Goal: Task Accomplishment & Management: Manage account settings

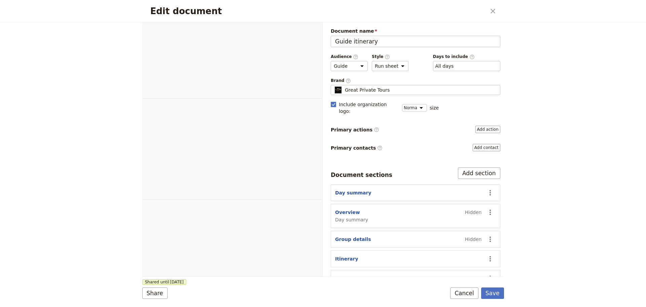
select select "STAFF"
select select "RUN_SHEET"
select select "DEFAULT"
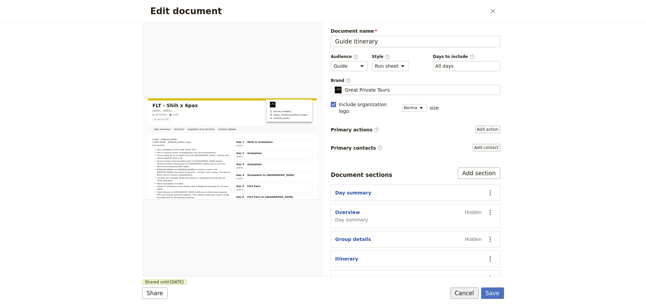
click at [463, 291] on button "Cancel" at bounding box center [464, 292] width 28 height 11
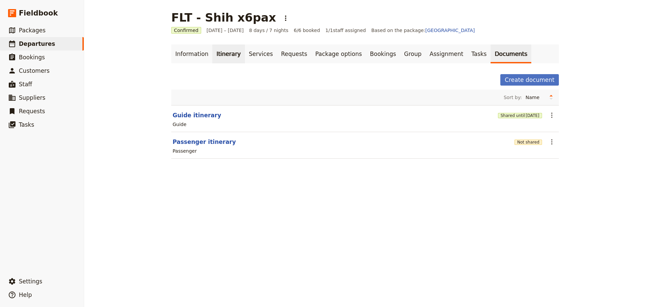
click at [228, 54] on link "Itinerary" at bounding box center [228, 53] width 32 height 19
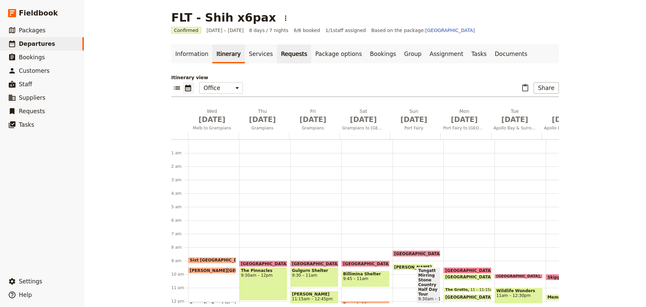
scroll to position [87, 0]
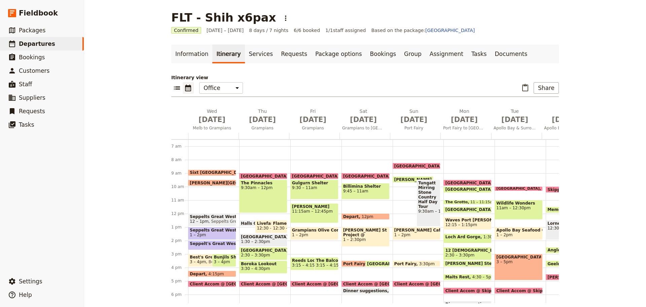
click at [204, 257] on span "Best's Great Western Winery" at bounding box center [208, 256] width 37 height 5
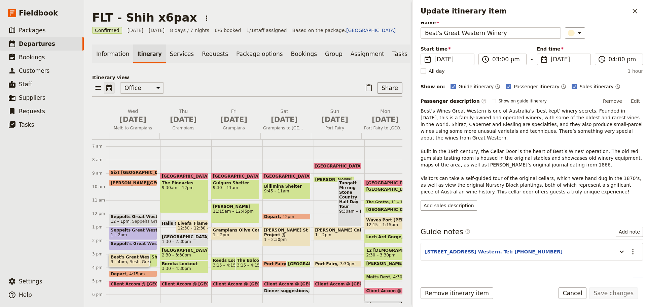
scroll to position [60, 0]
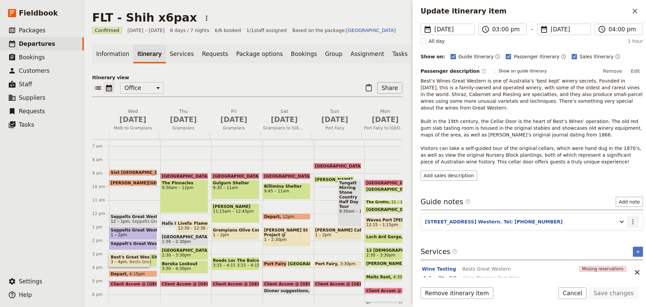
click at [632, 217] on icon "Actions" at bounding box center [633, 221] width 8 height 8
click at [627, 226] on span "Edit note" at bounding box center [613, 229] width 31 height 7
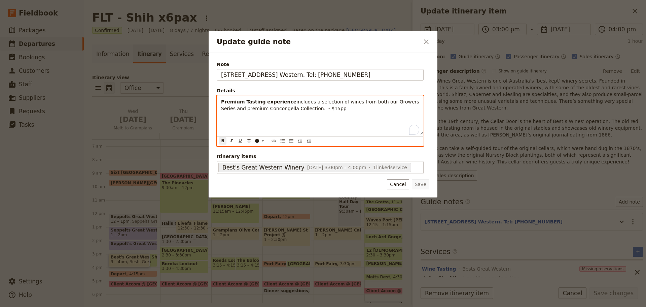
click at [256, 127] on div "Premium Tasting experience includes a selection of wines from both our Growers …" at bounding box center [320, 115] width 206 height 39
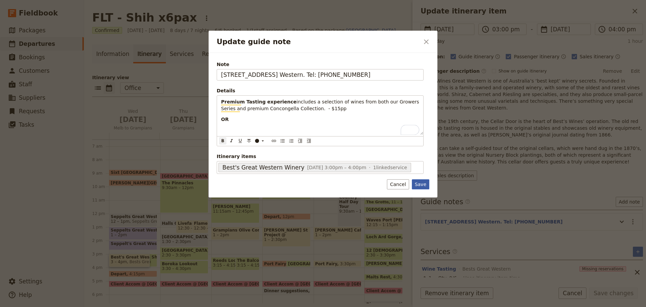
click at [419, 185] on button "Save" at bounding box center [420, 184] width 17 height 10
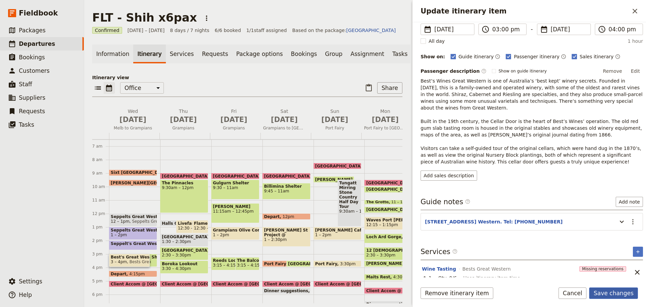
click at [614, 289] on button "Save changes" at bounding box center [613, 292] width 49 height 11
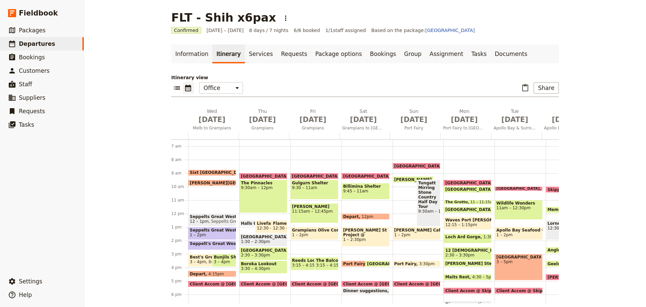
click at [208, 273] on span "4:15pm" at bounding box center [215, 273] width 15 height 4
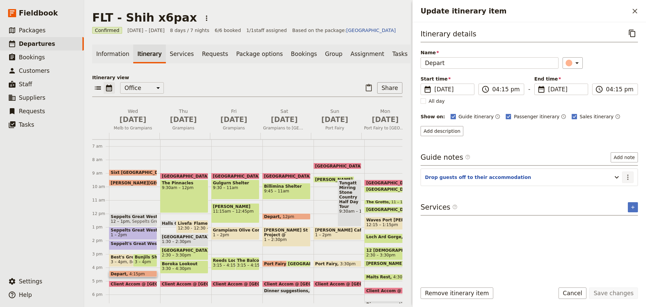
click at [628, 175] on icon "Actions" at bounding box center [628, 177] width 8 height 8
click at [619, 193] on span "Edit note" at bounding box center [608, 191] width 21 height 7
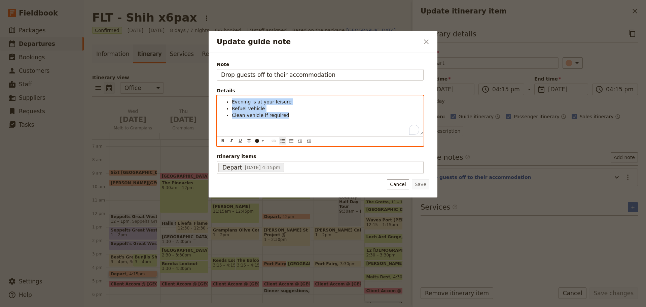
drag, startPoint x: 288, startPoint y: 115, endPoint x: 212, endPoint y: 98, distance: 78.0
click at [212, 98] on div "Note Drop guests off to their accommodation Details Evening is at your leisure …" at bounding box center [323, 125] width 229 height 144
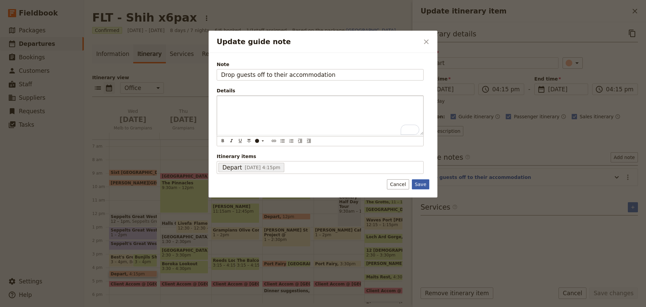
click at [422, 180] on button "Save" at bounding box center [420, 184] width 17 height 10
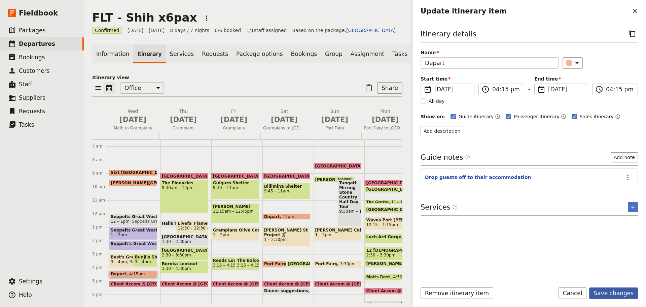
click at [611, 293] on button "Save changes" at bounding box center [613, 292] width 49 height 11
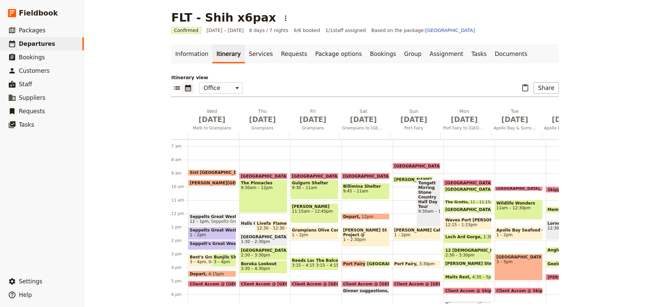
click at [220, 283] on span "Client Accom @ [GEOGRAPHIC_DATA]" at bounding box center [233, 283] width 87 height 4
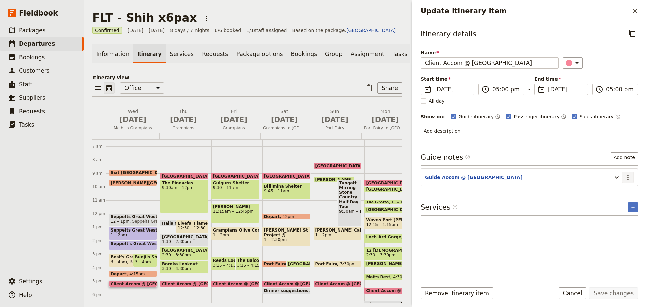
click at [629, 176] on icon "Actions" at bounding box center [628, 177] width 8 height 8
click at [631, 195] on button "Edit note" at bounding box center [613, 191] width 39 height 9
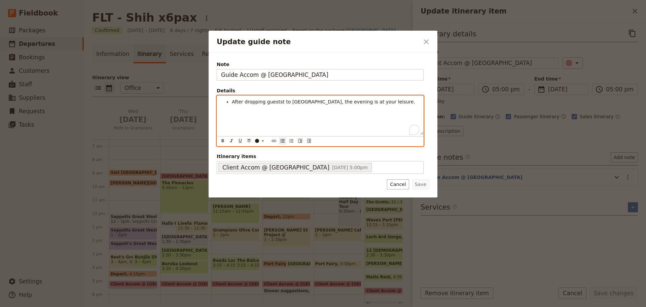
click at [393, 101] on li "After dropping guestst to [GEOGRAPHIC_DATA], the evening is at your leisure." at bounding box center [325, 101] width 187 height 7
click at [232, 102] on span "After dropping guestst to [GEOGRAPHIC_DATA], the evening is at your leisure." at bounding box center [323, 101] width 183 height 5
click at [388, 101] on li "After dropping guestst to [GEOGRAPHIC_DATA], the evening is at your leisure." at bounding box center [325, 101] width 187 height 7
drag, startPoint x: 290, startPoint y: 110, endPoint x: 225, endPoint y: 109, distance: 64.3
click at [225, 109] on ul "After dropping guestst to Meringa Springs, the evening is at your leisure. Even…" at bounding box center [320, 111] width 198 height 27
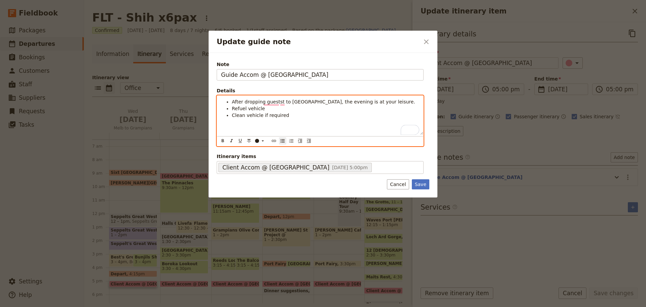
click at [286, 109] on li "Refuel vehicle" at bounding box center [325, 108] width 187 height 7
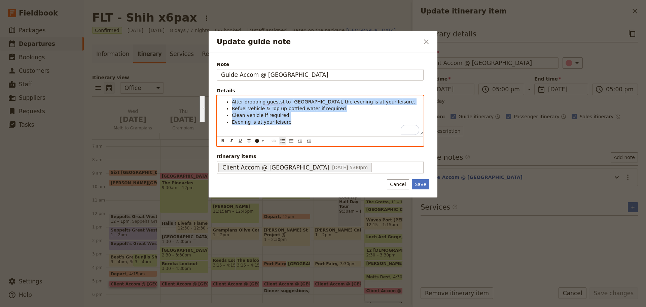
drag, startPoint x: 284, startPoint y: 124, endPoint x: 203, endPoint y: 98, distance: 84.8
click at [203, 306] on div "Update guide note ​ Note Guide Accom @ [GEOGRAPHIC_DATA] Details After dropping…" at bounding box center [323, 307] width 646 height 0
copy ul "After dropping guestst to [GEOGRAPHIC_DATA], the evening is at your leisure. Re…"
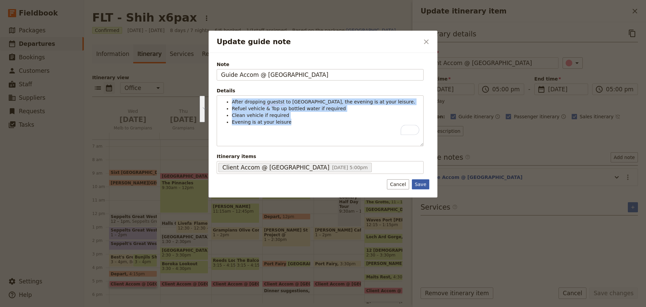
click at [425, 183] on button "Save" at bounding box center [420, 184] width 17 height 10
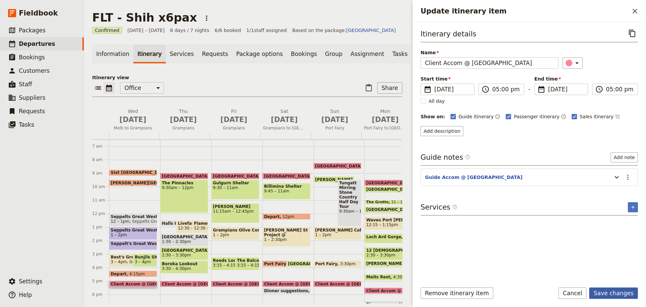
click at [615, 293] on button "Save changes" at bounding box center [613, 292] width 49 height 11
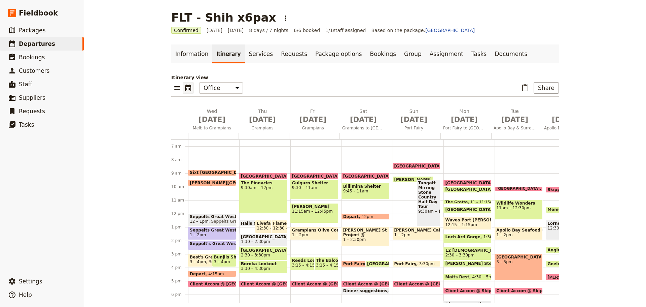
click at [269, 283] on span "Client Accom @ [GEOGRAPHIC_DATA]" at bounding box center [284, 283] width 87 height 4
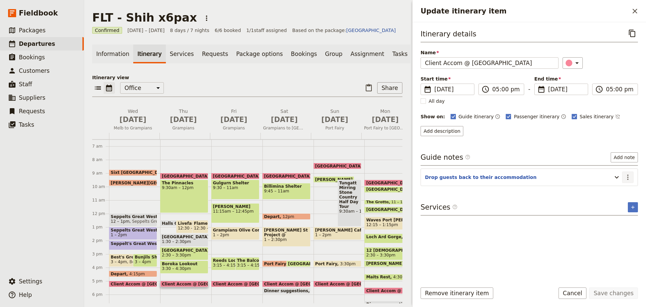
click at [624, 178] on button "​" at bounding box center [627, 176] width 11 height 11
click at [621, 194] on span "Edit note" at bounding box center [613, 191] width 31 height 7
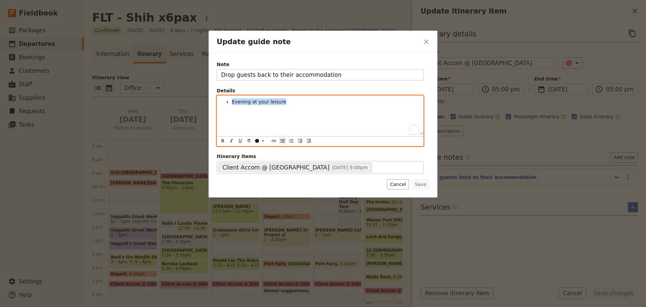
drag, startPoint x: 289, startPoint y: 103, endPoint x: 214, endPoint y: 105, distance: 75.1
click at [214, 105] on div "Note Drop guests back to their accommodation Details Evening at your leisure ​ …" at bounding box center [323, 125] width 229 height 144
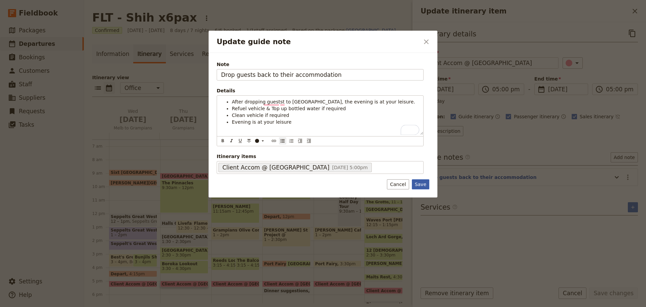
click at [421, 184] on button "Save" at bounding box center [420, 184] width 17 height 10
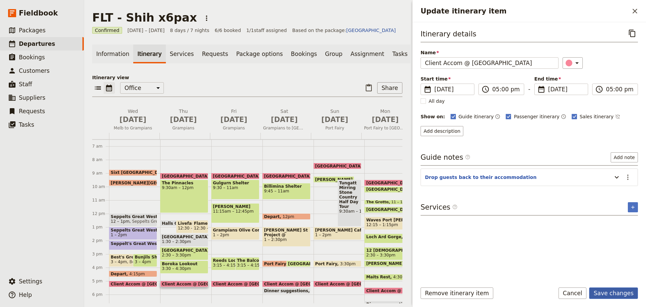
click at [621, 295] on button "Save changes" at bounding box center [613, 292] width 49 height 11
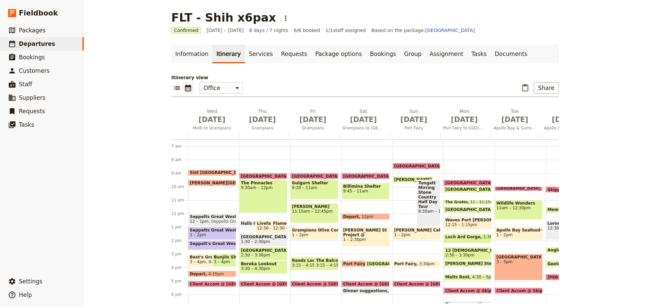
click at [305, 283] on span "Client Accom @ [GEOGRAPHIC_DATA]" at bounding box center [335, 283] width 87 height 4
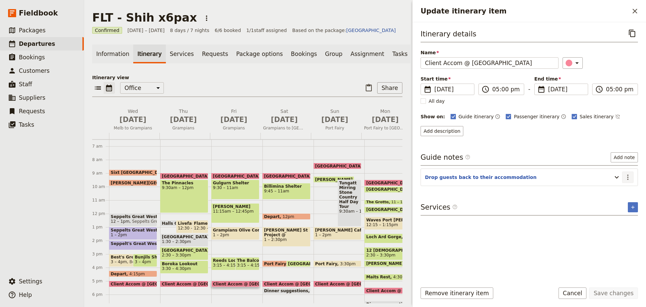
click at [627, 175] on icon "Actions" at bounding box center [628, 177] width 8 height 8
click at [624, 190] on span "Edit note" at bounding box center [613, 191] width 31 height 7
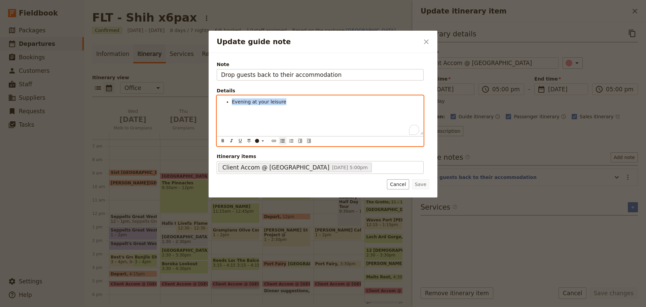
drag, startPoint x: 296, startPoint y: 102, endPoint x: 186, endPoint y: 101, distance: 110.4
click at [186, 306] on div "Update guide note ​ Note Drop guests back to their accommodation Details Evenin…" at bounding box center [323, 307] width 646 height 0
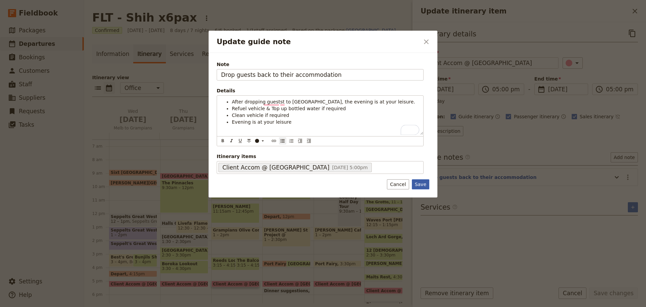
click at [424, 186] on button "Save" at bounding box center [420, 184] width 17 height 10
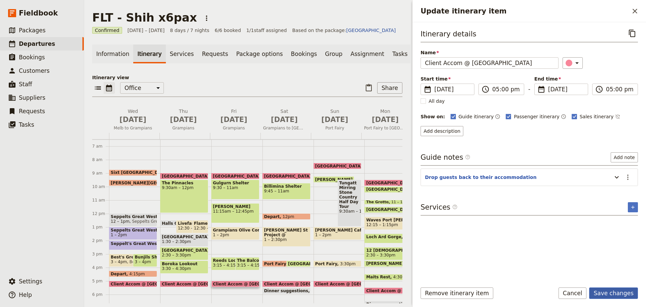
click at [614, 290] on button "Save changes" at bounding box center [613, 292] width 49 height 11
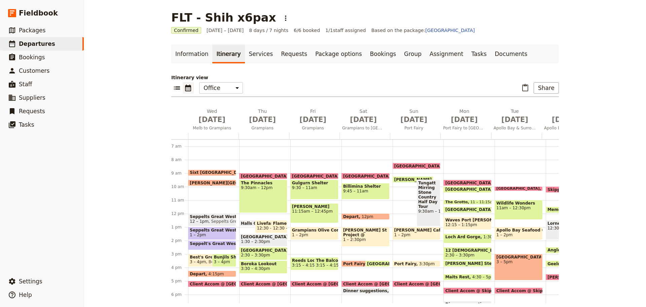
click at [358, 281] on span "Client Accom @ [GEOGRAPHIC_DATA]" at bounding box center [386, 283] width 87 height 4
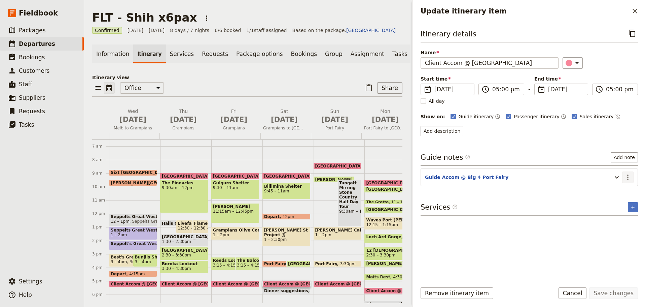
click at [629, 174] on icon "Actions" at bounding box center [628, 177] width 8 height 8
click at [623, 188] on span "Edit note" at bounding box center [613, 191] width 31 height 7
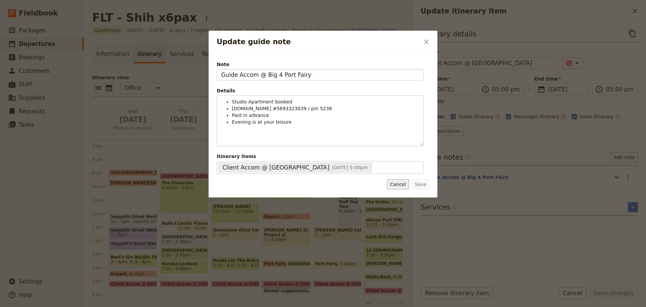
click at [405, 186] on button "Cancel" at bounding box center [398, 184] width 22 height 10
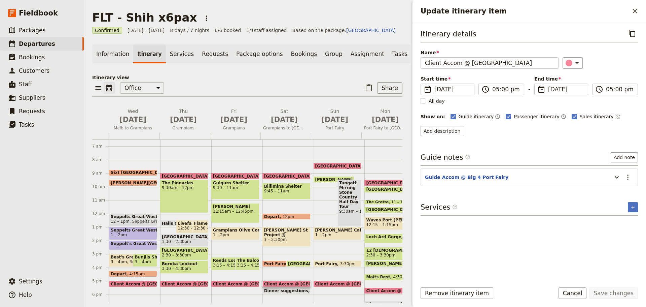
click at [276, 286] on span at bounding box center [286, 285] width 47 height 3
click at [274, 286] on span at bounding box center [286, 285] width 47 height 3
click at [630, 177] on icon "Actions" at bounding box center [628, 177] width 8 height 8
click at [625, 191] on span "Edit note" at bounding box center [613, 191] width 31 height 7
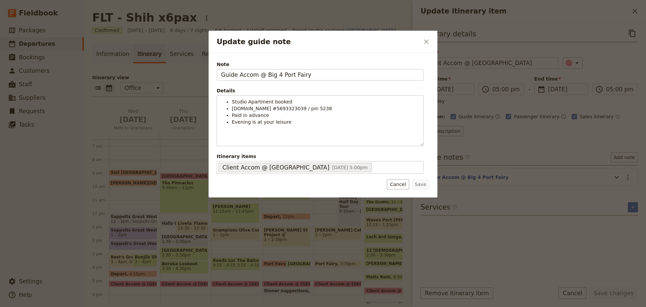
click at [230, 286] on div at bounding box center [323, 153] width 646 height 307
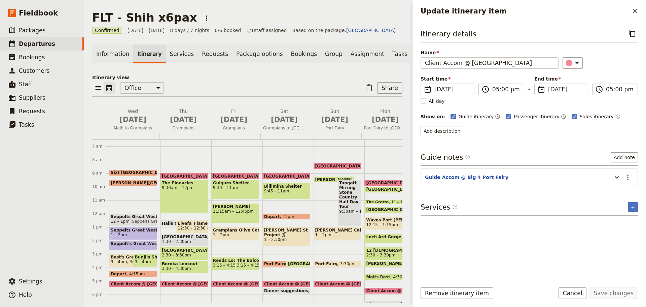
click at [230, 286] on span "Client Accom @ [GEOGRAPHIC_DATA]" at bounding box center [256, 283] width 87 height 4
click at [285, 286] on span "Client Accom @ [GEOGRAPHIC_DATA]" at bounding box center [307, 283] width 87 height 4
click at [632, 175] on button "​" at bounding box center [627, 176] width 11 height 11
click at [618, 188] on span "Edit note" at bounding box center [608, 191] width 21 height 7
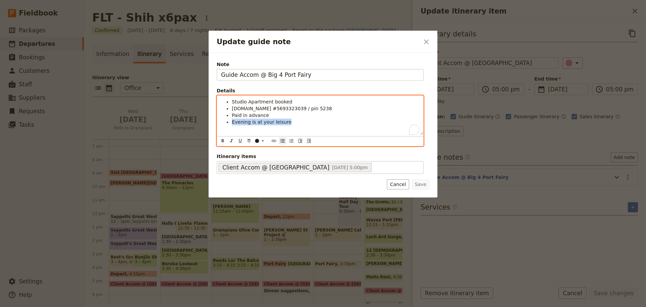
drag, startPoint x: 289, startPoint y: 124, endPoint x: 213, endPoint y: 126, distance: 76.1
click at [213, 126] on div "Note Guide Accom @ Big 4 Port Fairy Details Studio Apartment booked Booking.com…" at bounding box center [323, 125] width 229 height 144
click at [232, 101] on ul "Studio Apartment booked Booking.com #5693323039 / pin 5238 Paid in advance" at bounding box center [320, 108] width 198 height 20
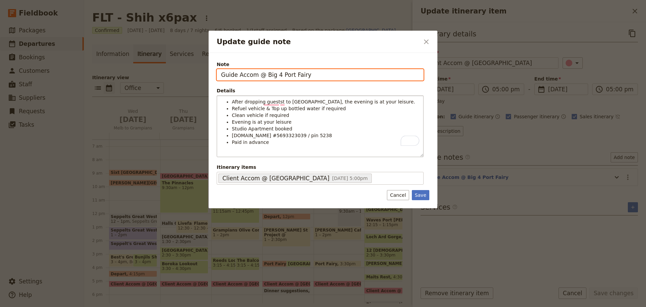
drag, startPoint x: 315, startPoint y: 75, endPoint x: 219, endPoint y: 77, distance: 95.9
click at [219, 77] on input "Guide Accom @ Big 4 Port Fairy" at bounding box center [320, 74] width 207 height 11
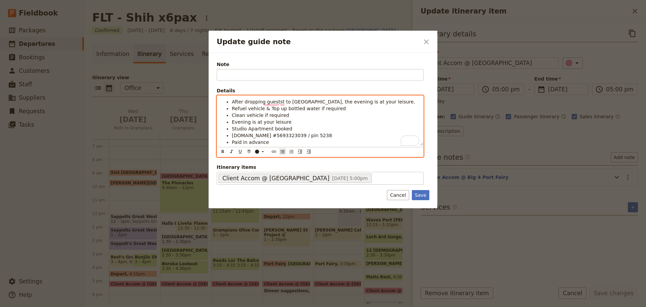
click at [230, 110] on ul "After dropping guestst to Meringa Springs, the evening is at your leisure. Refu…" at bounding box center [320, 121] width 198 height 47
click at [282, 122] on span "Evening is at your leisure" at bounding box center [262, 121] width 60 height 5
drag, startPoint x: 292, startPoint y: 122, endPoint x: 223, endPoint y: 122, distance: 69.3
click at [223, 122] on ul "After dropping guestst to Meringa Springs, the evening is at your leisure. Refu…" at bounding box center [320, 121] width 198 height 47
click at [341, 134] on li "[DOMAIN_NAME] #5693323039 / pin 5238" at bounding box center [325, 135] width 187 height 7
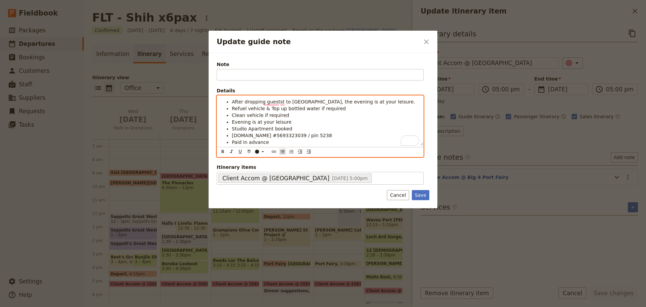
click at [297, 121] on li "Evening is at your leisure" at bounding box center [325, 121] width 187 height 7
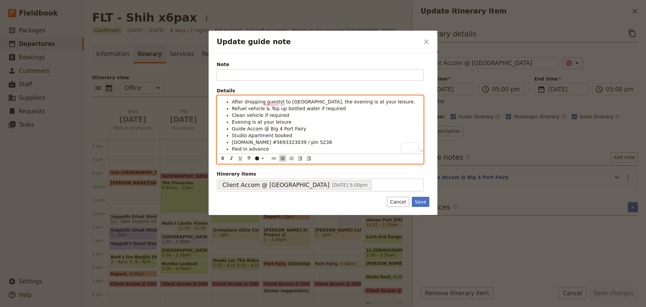
click at [284, 160] on icon "Bulleted list" at bounding box center [282, 157] width 5 height 5
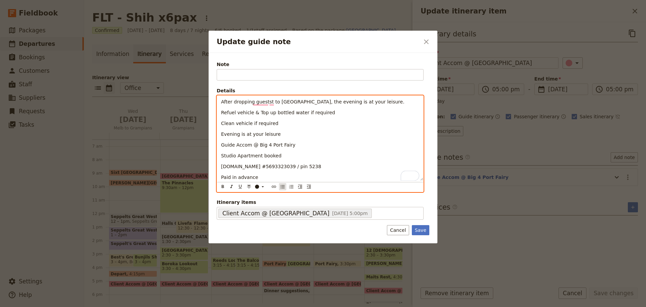
click at [282, 186] on icon "Bulleted list" at bounding box center [283, 186] width 4 height 3
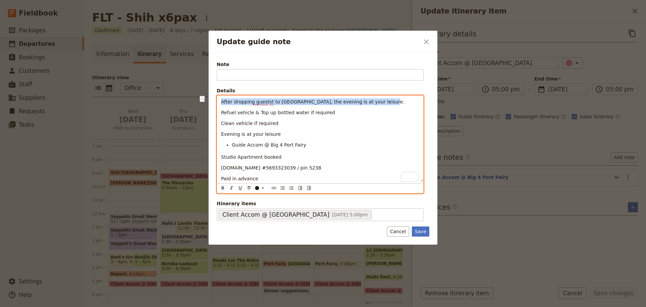
drag, startPoint x: 370, startPoint y: 102, endPoint x: 218, endPoint y: 105, distance: 152.1
click at [218, 105] on div "After dropping guestst to Meringa Springs, the evening is at your leisure. Refu…" at bounding box center [320, 139] width 206 height 86
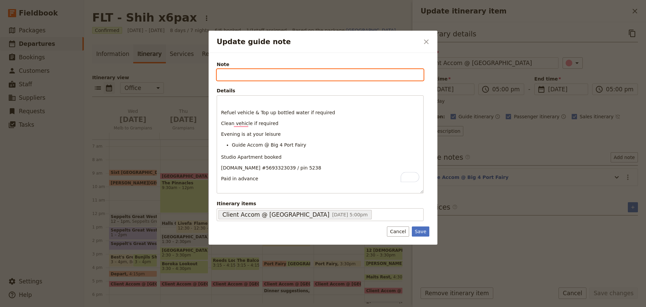
paste input "After dropping guestst to [GEOGRAPHIC_DATA], the evening is at your leisure."
type input "After dropping guestst to [GEOGRAPHIC_DATA], the evening is at your leisure."
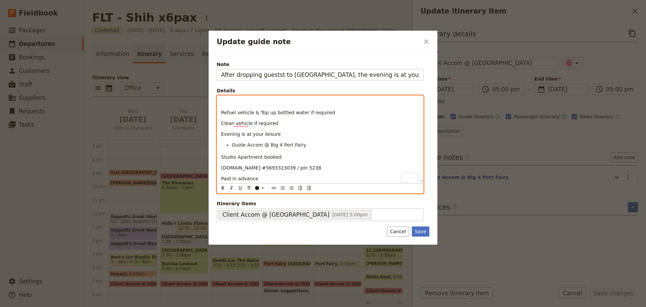
click at [221, 114] on span "Refuel vehicle & Top up bottled water if required" at bounding box center [278, 112] width 114 height 5
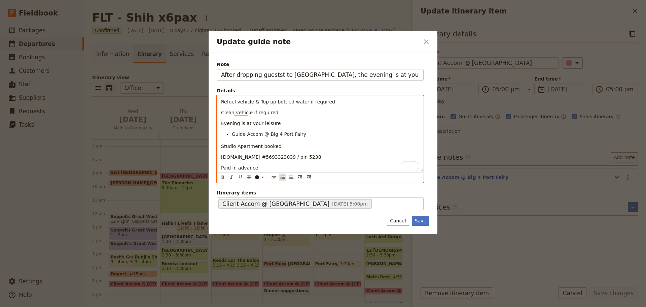
click at [280, 176] on icon "Bulleted list" at bounding box center [282, 176] width 5 height 5
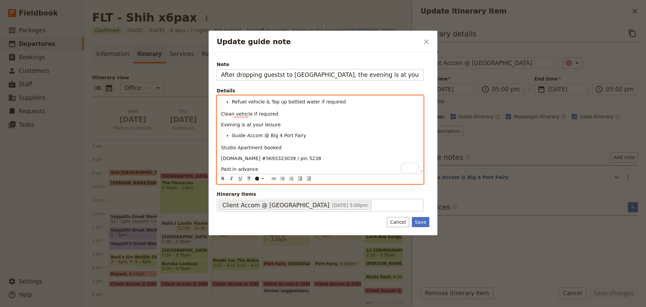
click at [221, 116] on span "Clean vehicle if required" at bounding box center [249, 113] width 57 height 5
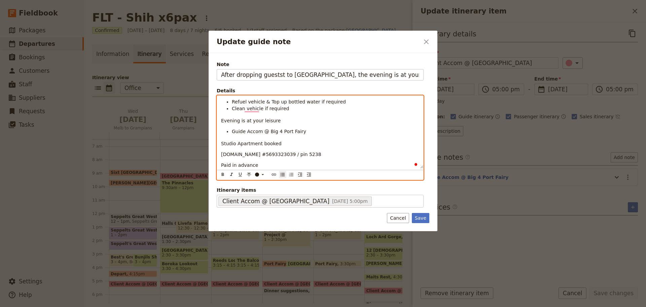
click at [220, 125] on div "Refuel vehicle & Top up bottled water if required Clean vehicle if required Eve…" at bounding box center [320, 132] width 206 height 73
click at [221, 121] on span "Evening is at your leisure" at bounding box center [251, 120] width 60 height 5
drag, startPoint x: 275, startPoint y: 119, endPoint x: 214, endPoint y: 119, distance: 61.2
click at [214, 119] on div "Note After dropping guestst to Meringa Springs, the evening is at your leisure.…" at bounding box center [323, 142] width 229 height 178
click at [284, 175] on icon "Bulleted list" at bounding box center [282, 174] width 5 height 5
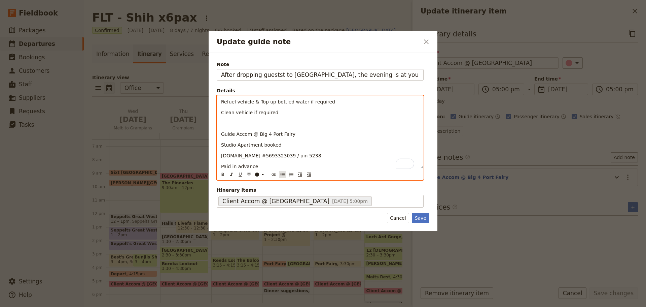
click at [284, 175] on icon "Bulleted list" at bounding box center [282, 174] width 5 height 5
click at [222, 136] on span "Guide Accom @ Big 4 Port Fairy" at bounding box center [258, 135] width 74 height 5
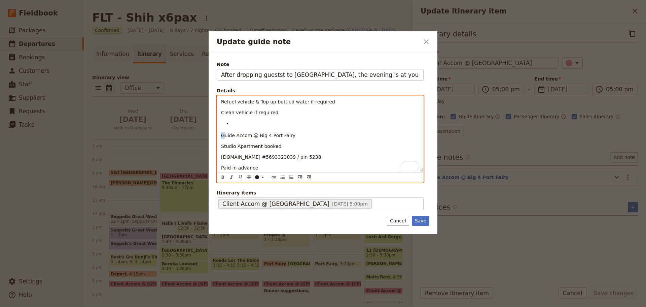
click at [221, 138] on div "Refuel vehicle & Top up bottled water if required Clean vehicle if required Gui…" at bounding box center [320, 133] width 206 height 75
click at [220, 138] on div "Refuel vehicle & Top up bottled water if required Clean vehicle if required Gui…" at bounding box center [320, 133] width 206 height 75
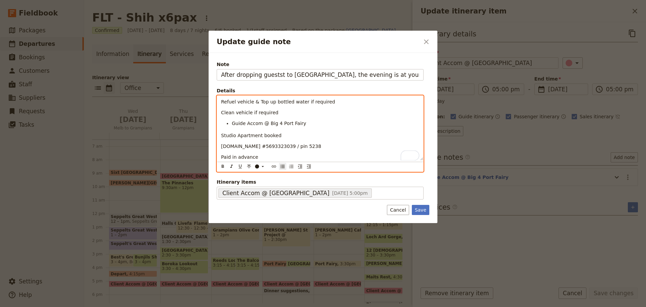
click at [220, 135] on div "Refuel vehicle & Top up bottled water if required Clean vehicle if required Gui…" at bounding box center [320, 128] width 206 height 65
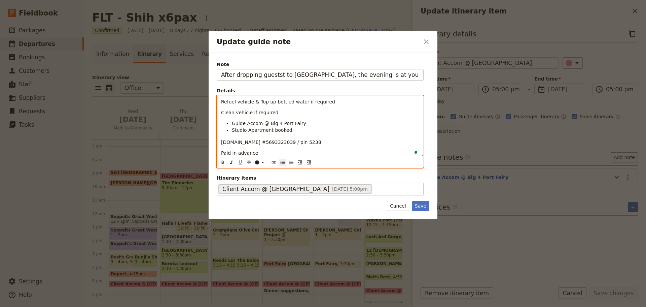
click at [220, 143] on div "Refuel vehicle & Top up bottled water if required Clean vehicle if required Gui…" at bounding box center [320, 126] width 206 height 61
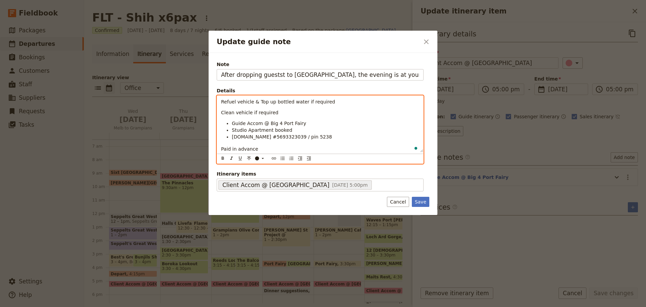
click at [220, 149] on div "Refuel vehicle & Top up bottled water if required Clean vehicle if required Gui…" at bounding box center [320, 124] width 206 height 57
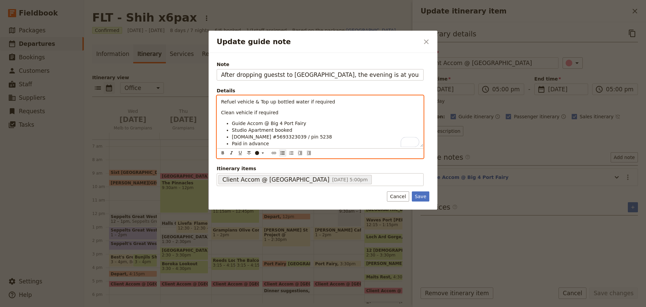
click at [221, 114] on span "Clean vehicle if required" at bounding box center [249, 112] width 57 height 5
click at [285, 152] on icon "Bulleted list" at bounding box center [282, 152] width 5 height 5
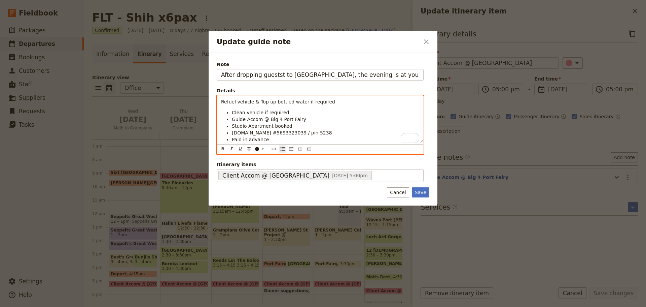
click at [221, 104] on span "Refuel vehicle & Top up bottled water if required" at bounding box center [278, 101] width 114 height 5
click at [281, 147] on icon "Bulleted list" at bounding box center [282, 148] width 5 height 5
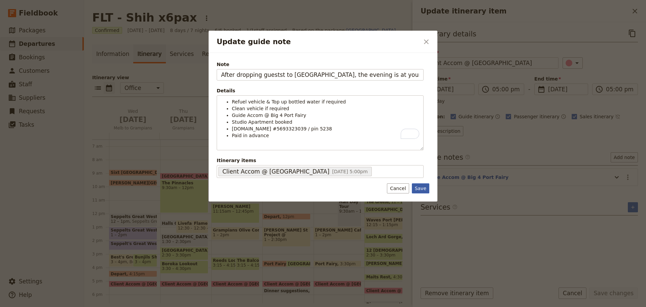
click at [420, 187] on button "Save" at bounding box center [420, 188] width 17 height 10
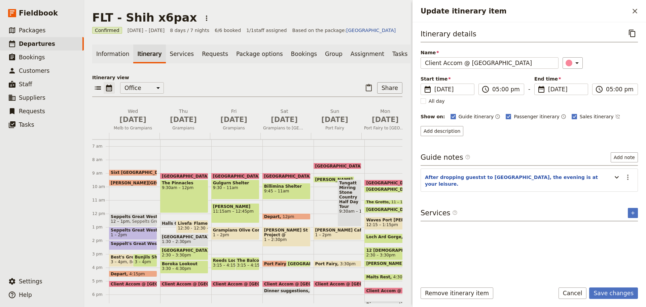
click at [130, 286] on span "Client Accom @ [GEOGRAPHIC_DATA]" at bounding box center [154, 283] width 87 height 4
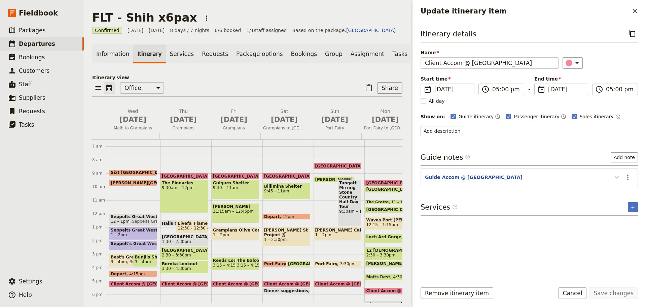
click at [616, 175] on icon "Update itinerary item" at bounding box center [617, 177] width 8 height 8
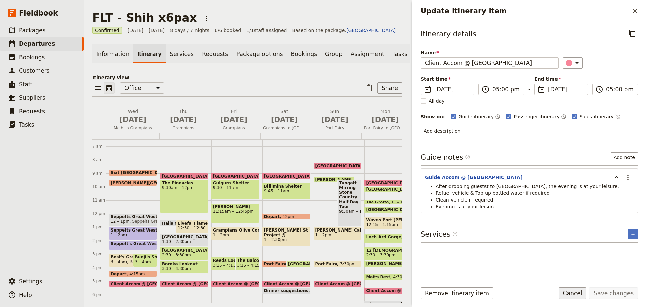
click at [570, 293] on button "Cancel" at bounding box center [573, 292] width 28 height 11
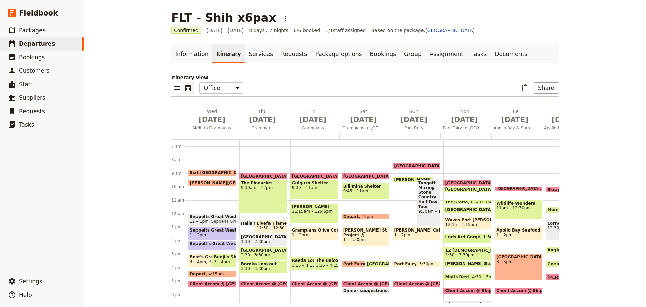
click at [349, 283] on span "Client Accom @ [GEOGRAPHIC_DATA]" at bounding box center [386, 283] width 87 height 4
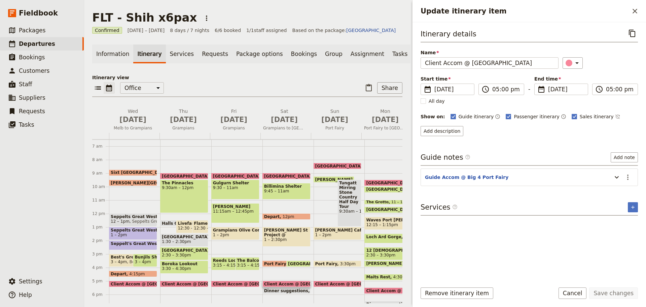
click at [223, 286] on span "Client Accom @ [GEOGRAPHIC_DATA]" at bounding box center [256, 283] width 87 height 4
click at [272, 286] on span "Client Accom @ [GEOGRAPHIC_DATA]" at bounding box center [307, 283] width 87 height 4
drag, startPoint x: 611, startPoint y: 176, endPoint x: 619, endPoint y: 176, distance: 7.7
click at [612, 176] on div "Update itinerary item" at bounding box center [615, 176] width 13 height 11
click at [621, 176] on icon "Update itinerary item" at bounding box center [617, 177] width 8 height 8
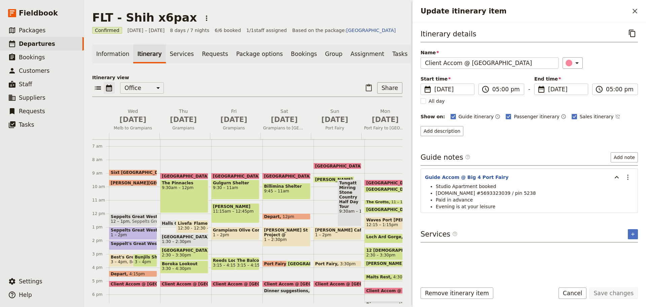
click at [225, 286] on span at bounding box center [235, 285] width 47 height 3
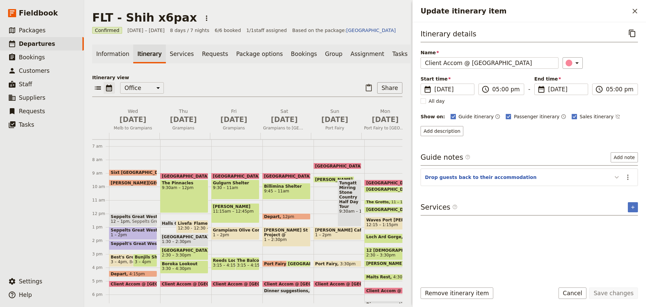
click at [615, 178] on icon "Update itinerary item" at bounding box center [617, 177] width 8 height 8
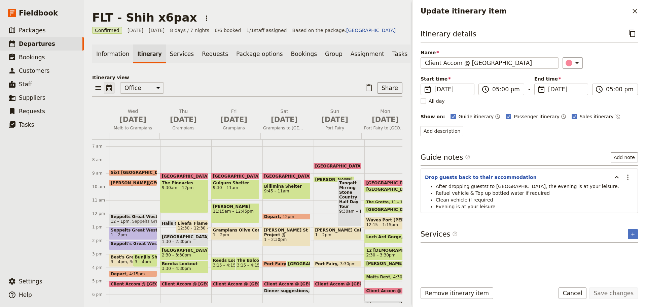
click at [214, 286] on span "Client Accom @ [GEOGRAPHIC_DATA]" at bounding box center [256, 283] width 87 height 4
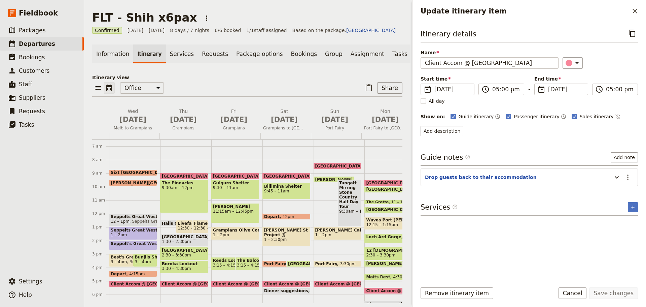
click at [271, 265] on span "Port Fairy" at bounding box center [276, 263] width 25 height 4
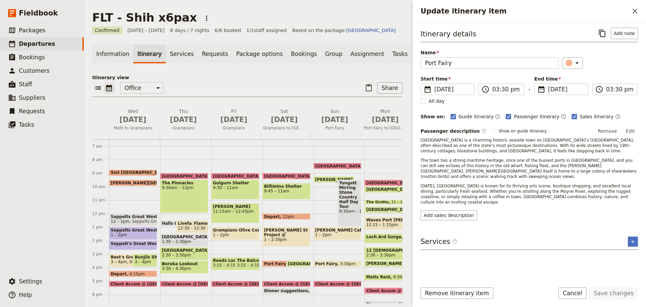
click at [228, 285] on span "Client Accom @ [GEOGRAPHIC_DATA]" at bounding box center [256, 283] width 87 height 4
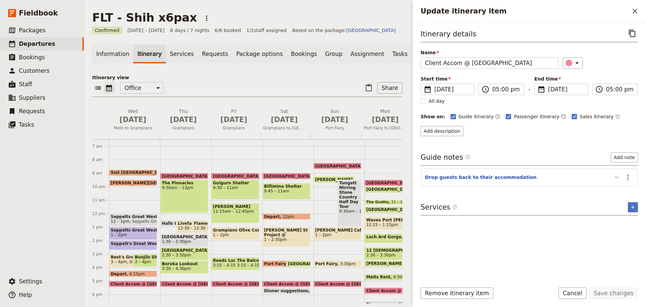
click at [617, 176] on icon "Update itinerary item" at bounding box center [617, 177] width 8 height 8
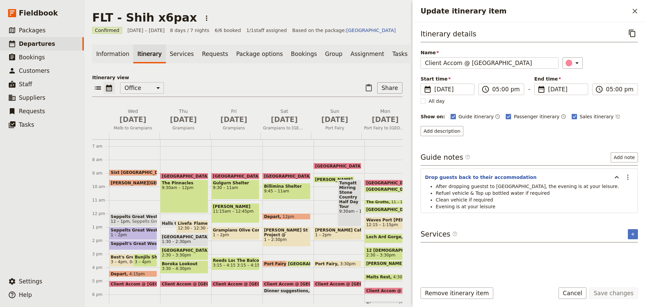
click at [268, 284] on span "Client Accom @ [GEOGRAPHIC_DATA]" at bounding box center [307, 283] width 87 height 4
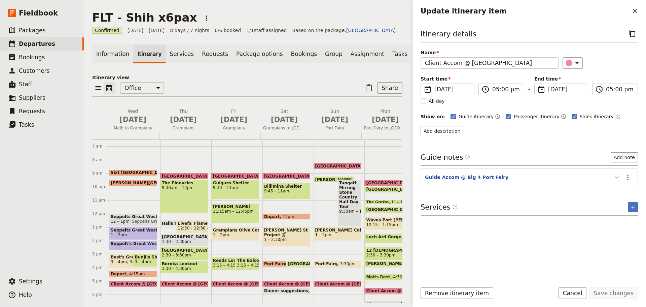
click at [619, 177] on icon "Update itinerary item" at bounding box center [617, 177] width 8 height 8
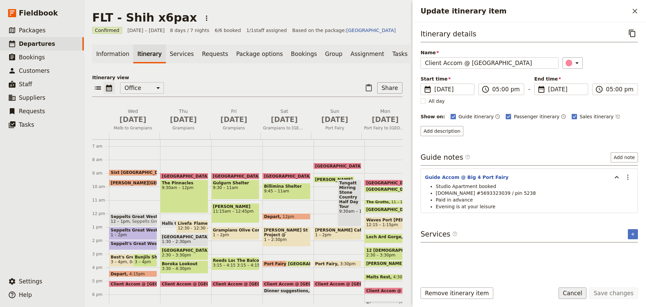
click at [580, 294] on button "Cancel" at bounding box center [573, 292] width 28 height 11
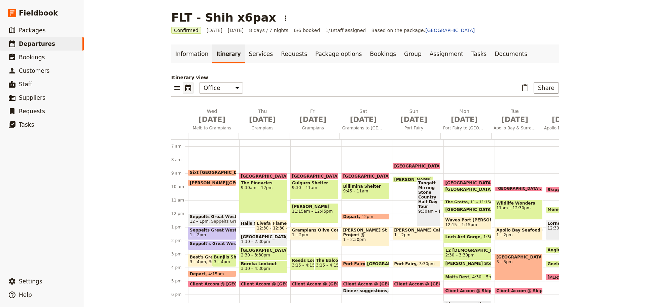
click at [406, 282] on span "Client Accom @ [GEOGRAPHIC_DATA]" at bounding box center [437, 283] width 87 height 4
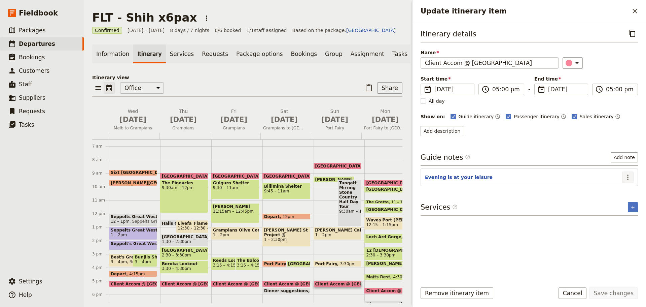
click at [631, 175] on icon "Actions" at bounding box center [628, 177] width 8 height 8
click at [624, 189] on span "Edit note" at bounding box center [613, 191] width 31 height 7
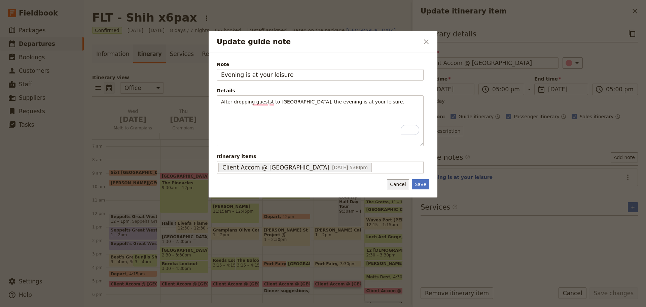
click at [397, 185] on button "Cancel" at bounding box center [398, 184] width 22 height 10
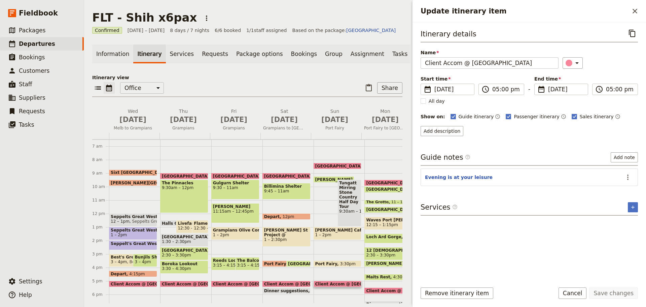
click at [218, 285] on span "Client Accom @ [GEOGRAPHIC_DATA]" at bounding box center [256, 283] width 87 height 4
click at [617, 177] on icon "Update itinerary item" at bounding box center [617, 177] width 8 height 8
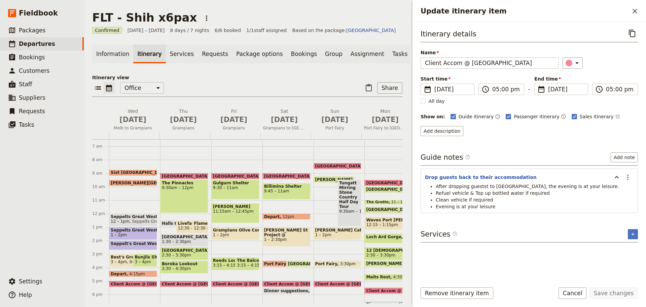
click at [494, 203] on li "Evening is at your leisure" at bounding box center [535, 206] width 198 height 7
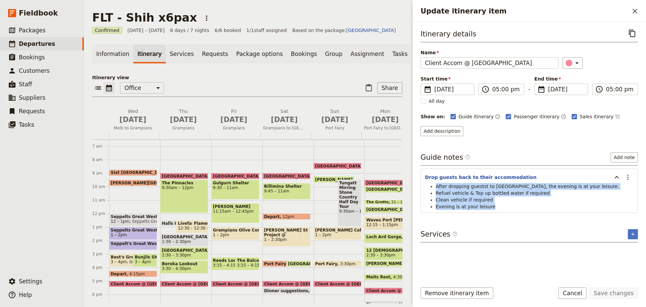
drag, startPoint x: 492, startPoint y: 206, endPoint x: 430, endPoint y: 187, distance: 64.7
click at [430, 187] on ul "After dropping guestst to [GEOGRAPHIC_DATA], the evening is at your leisure. Re…" at bounding box center [529, 196] width 209 height 27
copy ul "After dropping guestst to [GEOGRAPHIC_DATA], the evening is at your leisure. Re…"
click at [284, 286] on span "Client Accom @ [GEOGRAPHIC_DATA]" at bounding box center [307, 283] width 87 height 4
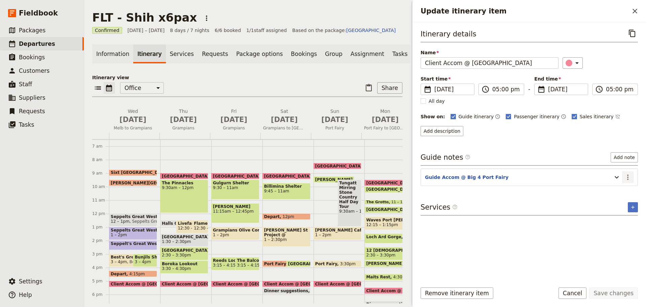
click at [626, 177] on icon "Actions" at bounding box center [628, 177] width 8 height 8
click at [619, 189] on span "Edit note" at bounding box center [608, 191] width 21 height 7
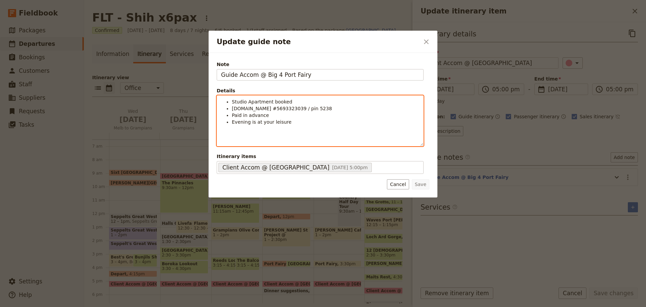
click at [231, 104] on ul "Studio Apartment booked Booking.com #5693323039 / pin 5238 Paid in advance Even…" at bounding box center [320, 111] width 198 height 27
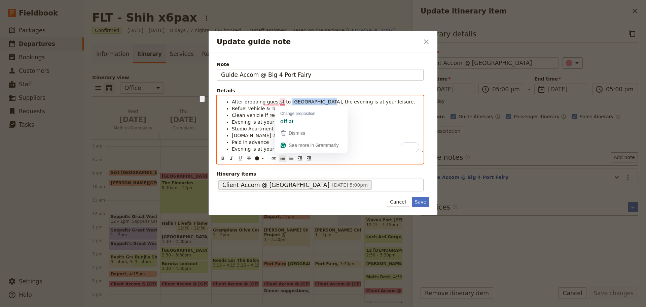
drag, startPoint x: 320, startPoint y: 102, endPoint x: 287, endPoint y: 103, distance: 32.7
click at [287, 103] on span "After dropping guestst to [GEOGRAPHIC_DATA], the evening is at your leisure." at bounding box center [323, 101] width 183 height 5
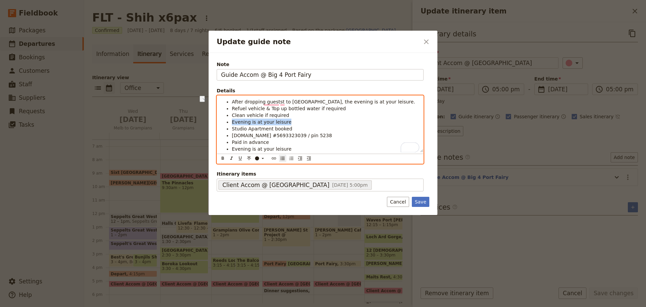
drag, startPoint x: 287, startPoint y: 121, endPoint x: 232, endPoint y: 121, distance: 55.9
click at [232, 121] on ul "After dropping guestst to Drift House, the evening is at your leisure. Refuel v…" at bounding box center [320, 125] width 198 height 54
click at [331, 120] on li "Check into your accom @ Big 4 Port Fairy @" at bounding box center [325, 121] width 187 height 7
click at [283, 143] on li "Paid in advance" at bounding box center [325, 142] width 187 height 7
click at [313, 130] on li "Studio Apartment booked" at bounding box center [325, 128] width 187 height 7
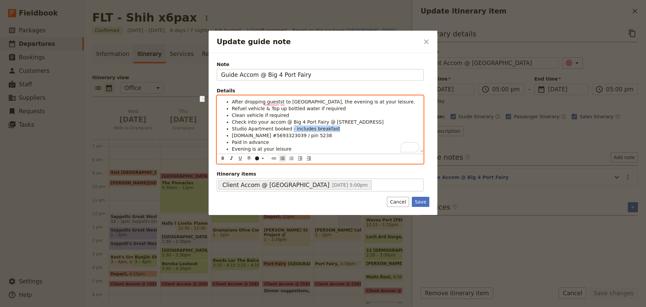
drag, startPoint x: 337, startPoint y: 130, endPoint x: 288, endPoint y: 129, distance: 49.5
click at [288, 129] on li "Studio Apartment booked - includes breakfast" at bounding box center [325, 128] width 187 height 7
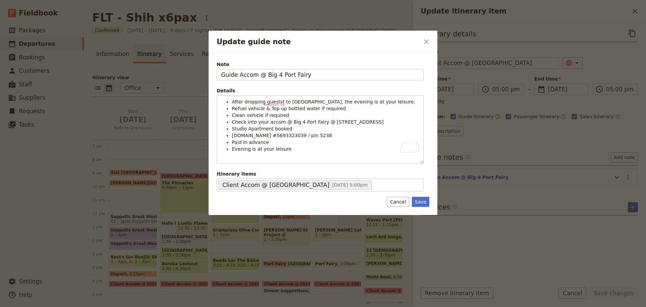
drag, startPoint x: 1, startPoint y: 269, endPoint x: 7, endPoint y: 108, distance: 160.6
click at [7, 108] on div at bounding box center [323, 153] width 646 height 307
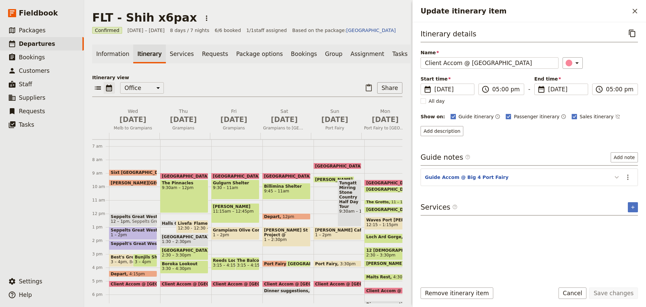
click at [617, 177] on icon "Update itinerary item" at bounding box center [617, 177] width 8 height 8
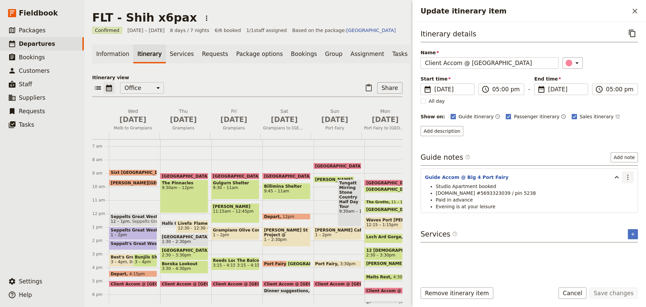
click at [627, 174] on icon "Actions" at bounding box center [628, 177] width 8 height 8
click at [623, 186] on ul "Edit note Remove note" at bounding box center [614, 196] width 40 height 22
click at [621, 189] on span "Edit note" at bounding box center [613, 191] width 31 height 7
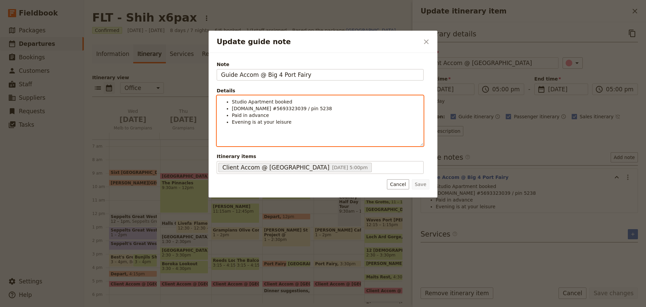
click at [231, 101] on ul "Studio Apartment booked Booking.com #5693323039 / pin 5238 Paid in advance Even…" at bounding box center [320, 111] width 198 height 27
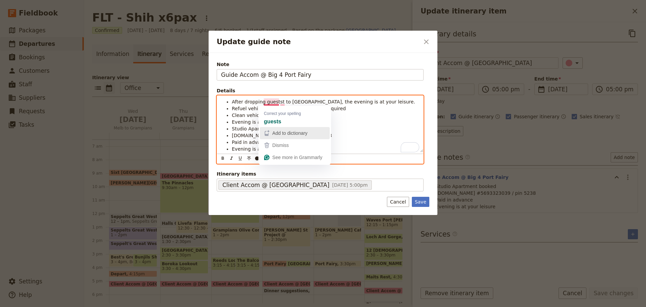
click at [276, 127] on button "Add to dictionary" at bounding box center [295, 133] width 70 height 12
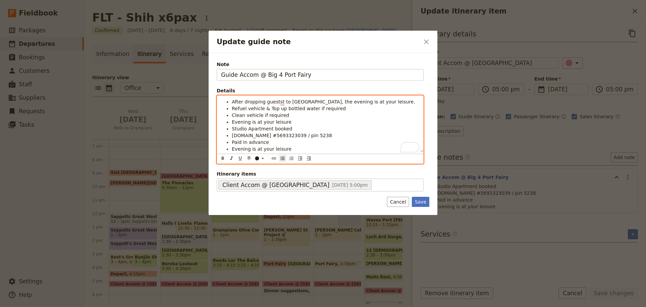
click at [275, 103] on span "After dropping guestst to [GEOGRAPHIC_DATA], the evening is at your leisure." at bounding box center [323, 101] width 183 height 5
click at [277, 103] on span "After dropping guestst to [GEOGRAPHIC_DATA], the evening is at your leisure." at bounding box center [323, 101] width 183 height 5
drag, startPoint x: 283, startPoint y: 99, endPoint x: 318, endPoint y: 103, distance: 34.5
click at [318, 103] on span "After dropping guests to Meringa Springs, the evening is at your leisure." at bounding box center [322, 101] width 181 height 5
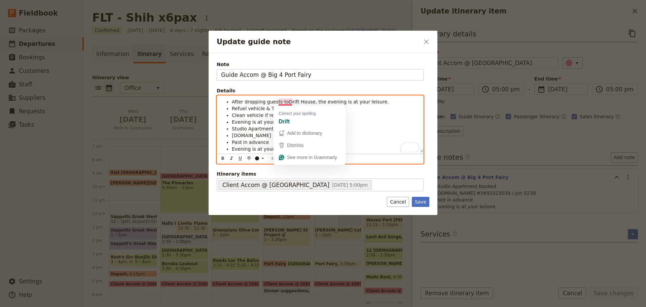
click at [284, 101] on span "After dropping guests toDrift House, the evening is at your leisure." at bounding box center [310, 101] width 157 height 5
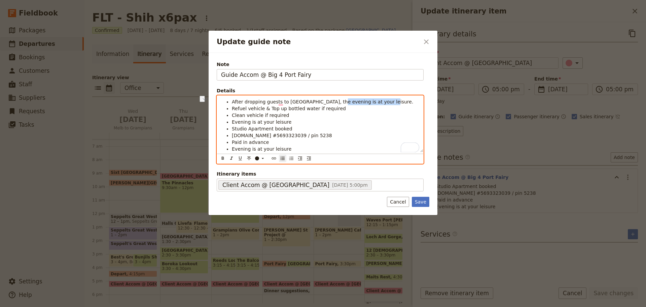
drag, startPoint x: 377, startPoint y: 102, endPoint x: 327, endPoint y: 103, distance: 49.2
click at [327, 103] on li "After dropping guests to Drift House, the evening is at your leisure." at bounding box center [325, 101] width 187 height 7
click at [326, 113] on li "Clean vehicle if required" at bounding box center [325, 115] width 187 height 7
drag, startPoint x: 357, startPoint y: 102, endPoint x: 308, endPoint y: 98, distance: 49.3
click at [308, 98] on li "After dropping guests to Drift House, the evening is at your leisure." at bounding box center [325, 101] width 187 height 7
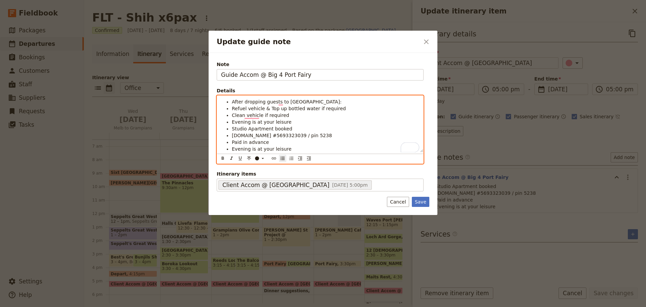
click at [233, 107] on span "Refuel vehicle & Top up bottled water if required" at bounding box center [289, 108] width 114 height 5
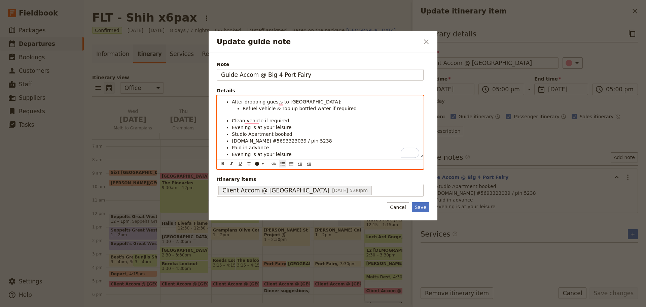
click at [232, 120] on span "Clean vehicle if required" at bounding box center [260, 120] width 57 height 5
click at [299, 128] on li "Evening is at your leisure" at bounding box center [325, 127] width 187 height 7
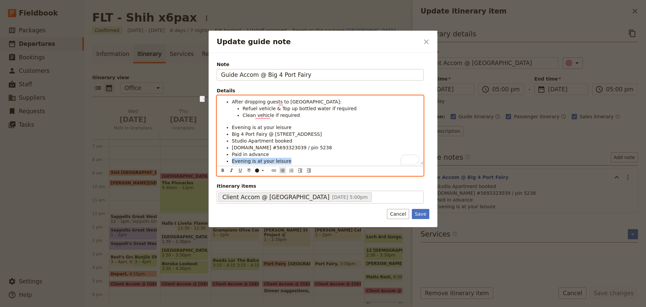
drag, startPoint x: 252, startPoint y: 158, endPoint x: 214, endPoint y: 158, distance: 38.0
click at [214, 158] on div "Note Guide Accom @ Big 4 Port Fairy Details After dropping guests to Drift Hous…" at bounding box center [323, 140] width 229 height 174
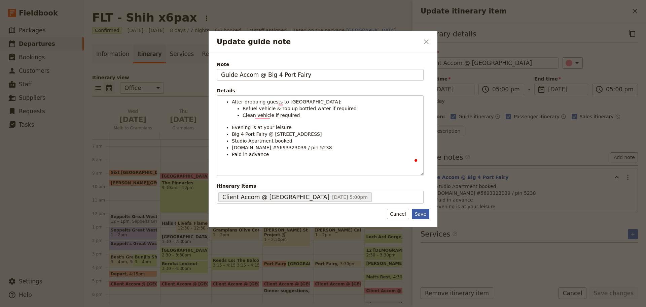
click at [419, 212] on button "Save" at bounding box center [420, 214] width 17 height 10
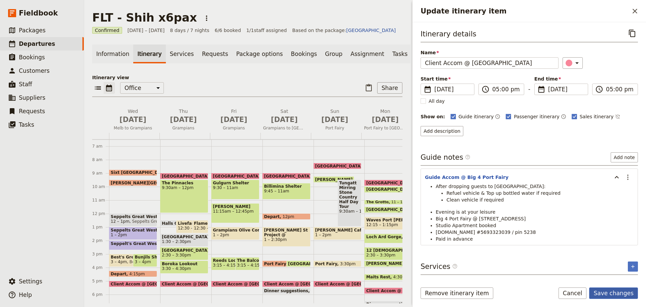
click at [613, 291] on button "Save changes" at bounding box center [613, 292] width 49 height 11
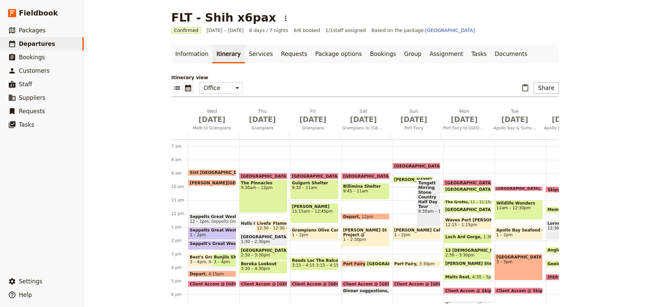
click at [420, 163] on div "Drift House 8:15am" at bounding box center [417, 166] width 48 height 6
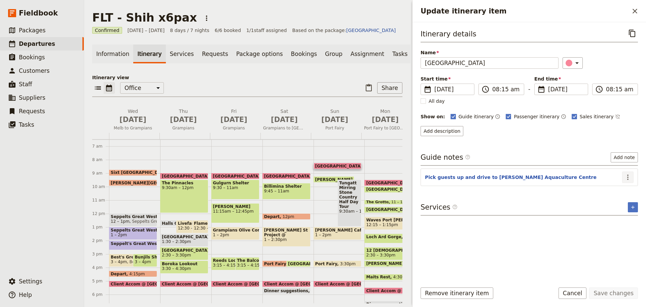
click at [629, 177] on icon "Actions" at bounding box center [628, 177] width 8 height 8
click at [294, 285] on span "Client Accom @ [GEOGRAPHIC_DATA]" at bounding box center [307, 283] width 87 height 4
click at [248, 285] on span "Client Accom @ [GEOGRAPHIC_DATA]" at bounding box center [256, 283] width 87 height 4
click at [275, 284] on span "Client Accom @ [GEOGRAPHIC_DATA]" at bounding box center [307, 283] width 87 height 4
click at [624, 176] on icon "Actions" at bounding box center [628, 177] width 8 height 8
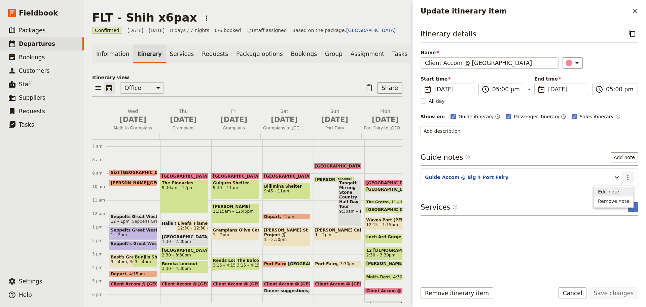
click at [619, 190] on span "Edit note" at bounding box center [608, 191] width 21 height 7
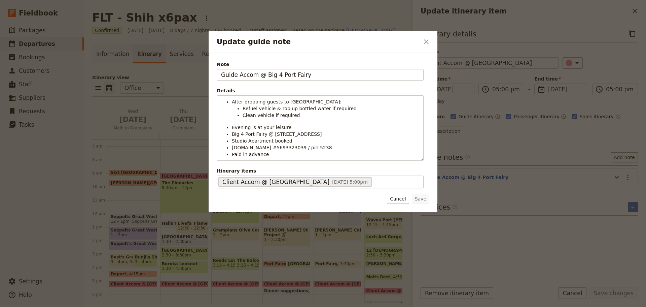
drag, startPoint x: 322, startPoint y: 78, endPoint x: 178, endPoint y: 74, distance: 143.8
click at [176, 306] on div "Update guide note ​ Note Guide Accom @ Big 4 Port Fairy Details After dropping …" at bounding box center [323, 307] width 646 height 0
type input "Drop guests to their accom @ [GEOGRAPHIC_DATA]"
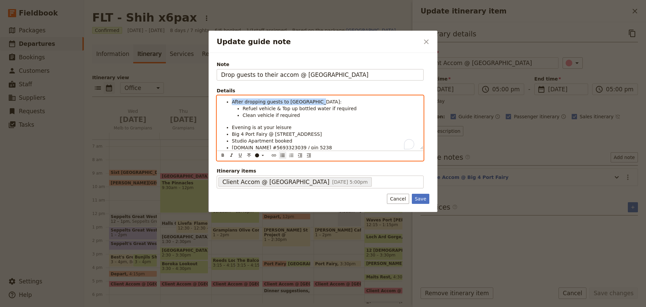
drag, startPoint x: 315, startPoint y: 101, endPoint x: 227, endPoint y: 101, distance: 87.8
click at [232, 101] on li "After dropping guests to [GEOGRAPHIC_DATA]:" at bounding box center [325, 101] width 187 height 7
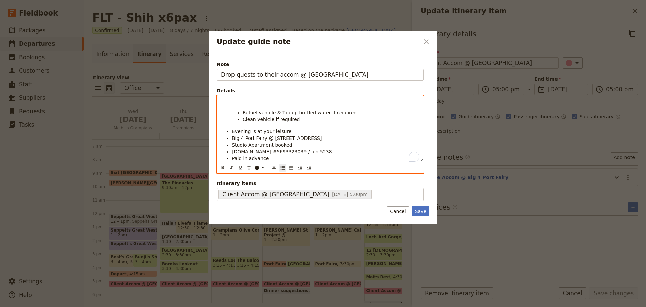
click at [242, 111] on ul "Refuel vehicle & Top up bottled water if required Clean vehicle if required" at bounding box center [325, 115] width 187 height 13
click at [244, 102] on p "To enrich screen reader interactions, please activate Accessibility in Grammarl…" at bounding box center [320, 101] width 198 height 7
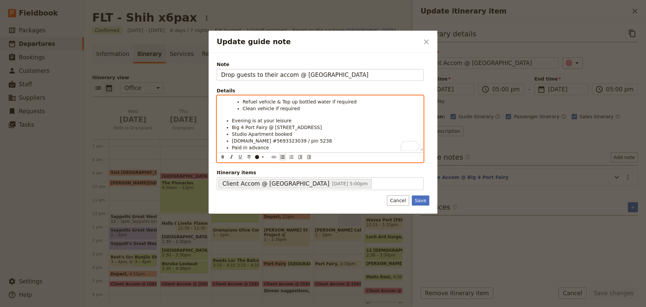
click at [243, 99] on span "Refuel vehicle & Top up bottled water if required" at bounding box center [300, 101] width 114 height 5
click at [243, 108] on ul "Clean vehicle if required" at bounding box center [325, 108] width 187 height 7
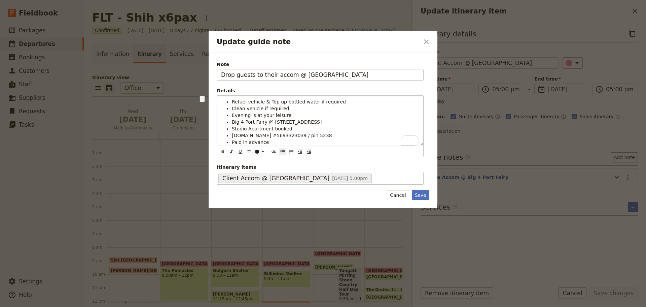
scroll to position [87, 0]
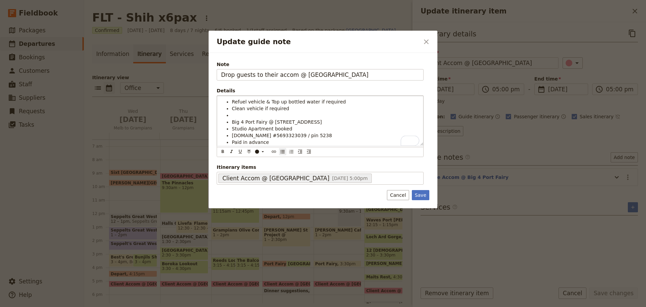
click at [283, 143] on li "Paid in advance" at bounding box center [325, 142] width 187 height 7
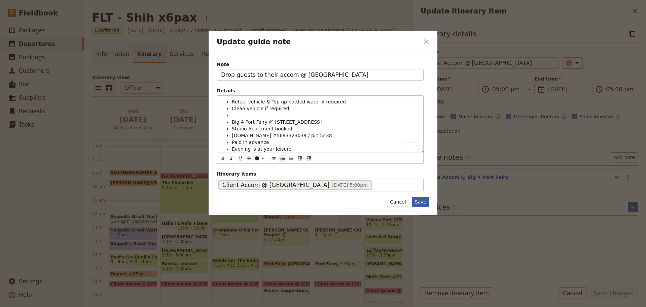
click at [429, 202] on button "Save" at bounding box center [420, 202] width 17 height 10
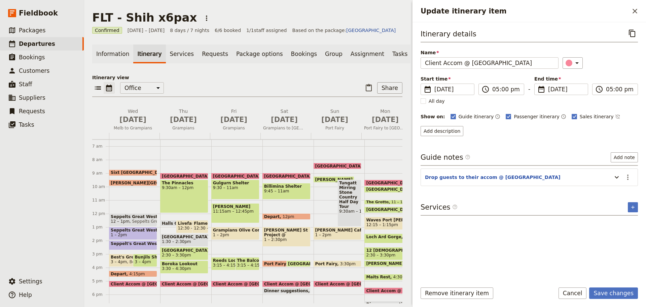
click at [120, 286] on span "Client Accom @ [GEOGRAPHIC_DATA]" at bounding box center [154, 283] width 87 height 4
click at [617, 176] on icon "Update itinerary item" at bounding box center [617, 177] width 8 height 8
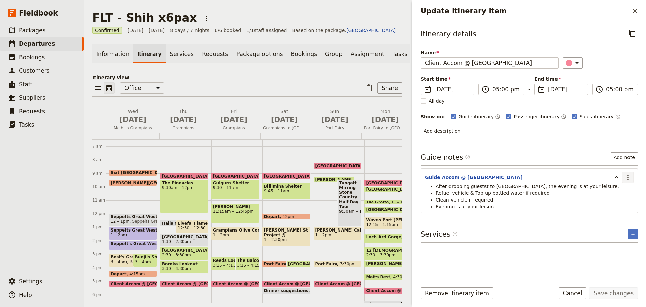
click at [628, 177] on icon "Actions" at bounding box center [628, 177] width 8 height 8
click at [614, 191] on span "Edit note" at bounding box center [608, 191] width 21 height 7
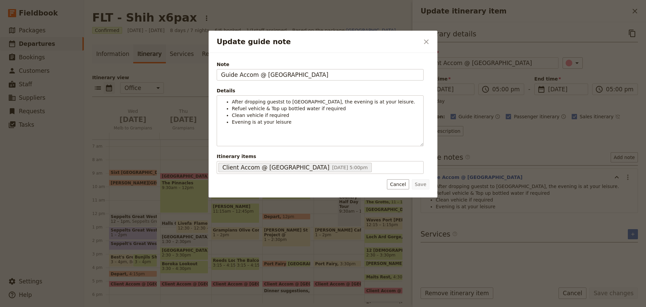
drag, startPoint x: 253, startPoint y: 74, endPoint x: 200, endPoint y: 74, distance: 53.2
click at [200, 306] on div "Update guide note ​ Note Guide Accom @ [GEOGRAPHIC_DATA] Details After dropping…" at bounding box center [323, 307] width 646 height 0
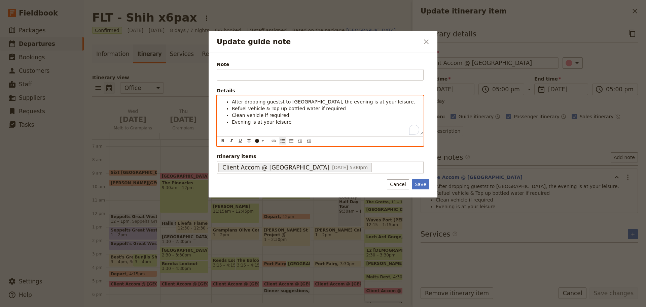
click at [388, 102] on li "After dropping guestst to [GEOGRAPHIC_DATA], the evening is at your leisure." at bounding box center [325, 101] width 187 height 7
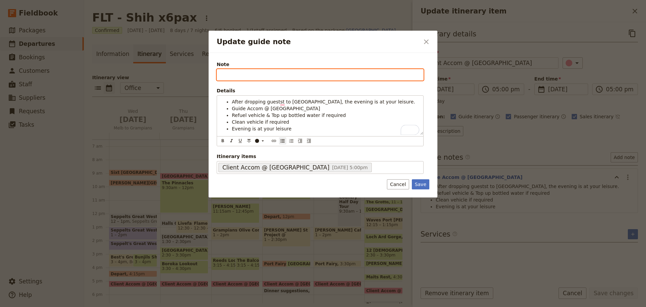
click at [256, 76] on input "Note" at bounding box center [320, 74] width 207 height 11
click at [240, 76] on input "Note" at bounding box center [320, 74] width 207 height 11
type input "[STREET_ADDRESS] Wartook. Tel: [PHONE_NUMBER]"
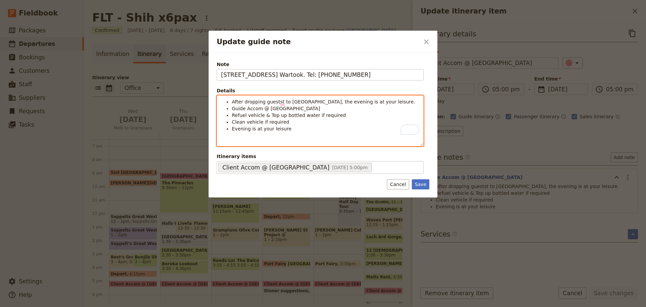
click at [398, 101] on li "After dropping guestst to [GEOGRAPHIC_DATA], the evening is at your leisure." at bounding box center [325, 101] width 187 height 7
drag, startPoint x: 396, startPoint y: 102, endPoint x: 323, endPoint y: 101, distance: 73.4
click at [323, 101] on li "After dropping guestst to [GEOGRAPHIC_DATA], the evening is at your leisure." at bounding box center [325, 101] width 187 height 7
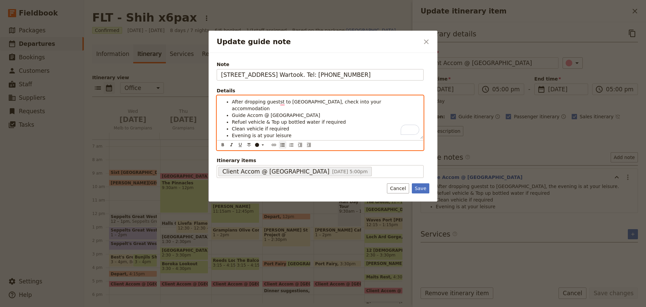
click at [331, 112] on li "Guide Accom @ [GEOGRAPHIC_DATA]" at bounding box center [325, 115] width 187 height 7
click at [319, 112] on li "Guide Accom @ [GEOGRAPHIC_DATA]" at bounding box center [325, 115] width 187 height 7
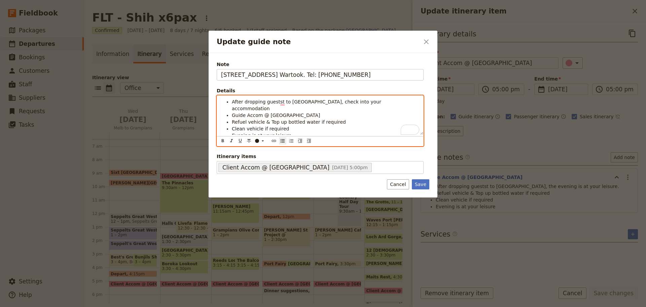
click at [326, 112] on li "Guide Accom @ [GEOGRAPHIC_DATA]" at bounding box center [325, 115] width 187 height 7
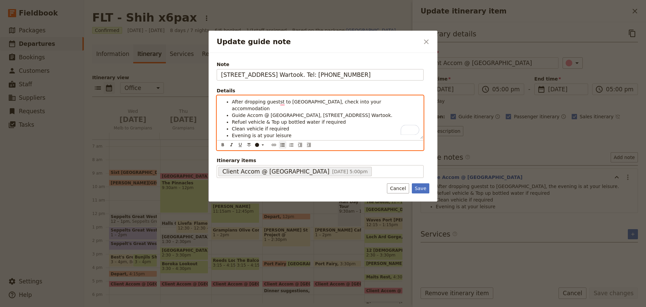
click at [231, 115] on ul "After dropping guestst to [GEOGRAPHIC_DATA], check into your accommodation Guid…" at bounding box center [320, 118] width 198 height 40
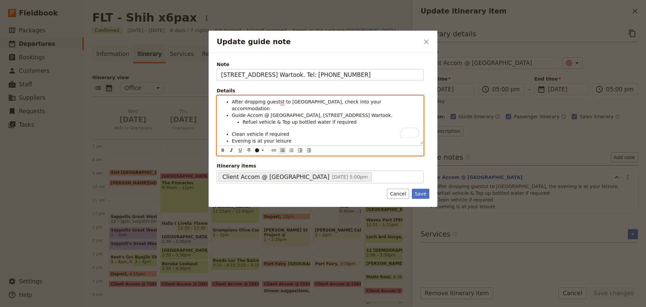
click at [231, 129] on ul "After dropping guestst to [GEOGRAPHIC_DATA], check into your accommodation Guid…" at bounding box center [320, 121] width 198 height 46
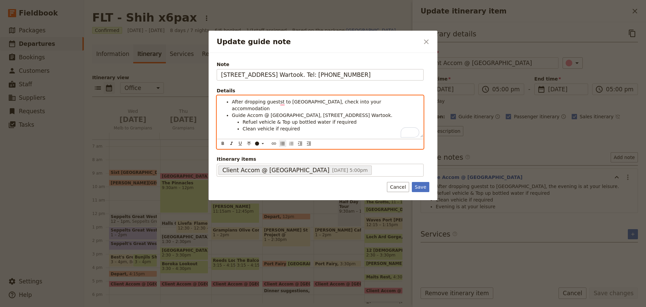
click at [230, 134] on ul "After dropping guestst to [GEOGRAPHIC_DATA], check into your accommodation Guid…" at bounding box center [320, 121] width 198 height 46
drag, startPoint x: 267, startPoint y: 109, endPoint x: 316, endPoint y: 108, distance: 49.1
click at [316, 112] on span "Guide Accom @ [GEOGRAPHIC_DATA], [STREET_ADDRESS] Wartook." at bounding box center [312, 114] width 161 height 5
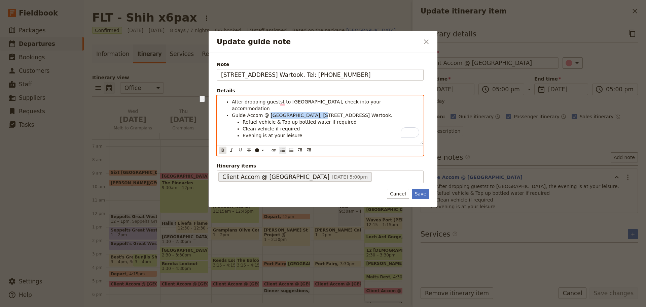
click at [220, 146] on button "​" at bounding box center [222, 149] width 7 height 7
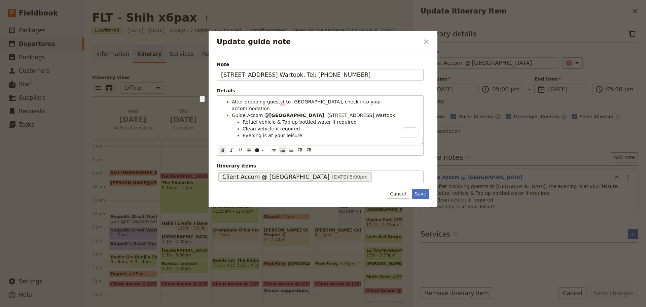
click at [413, 188] on div "Save Cancel" at bounding box center [408, 193] width 42 height 10
click at [423, 189] on button "Save" at bounding box center [420, 193] width 17 height 10
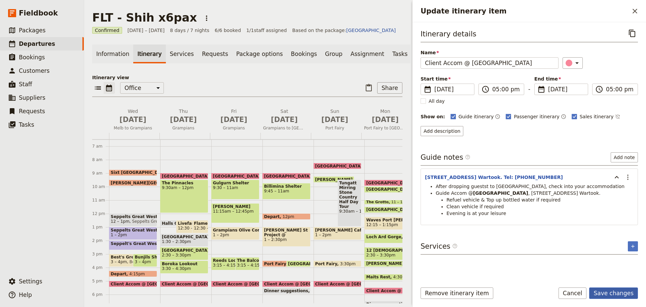
click at [630, 297] on button "Save changes" at bounding box center [613, 292] width 49 height 11
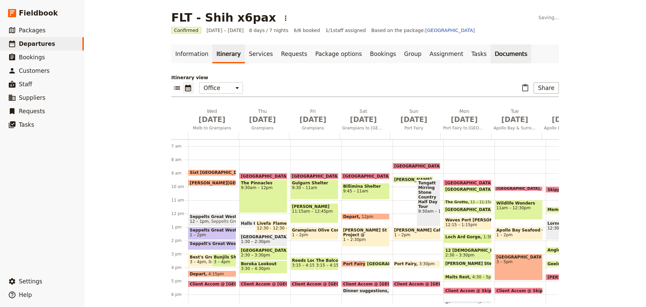
click at [491, 59] on link "Documents" at bounding box center [511, 53] width 41 height 19
click at [491, 51] on link "Documents" at bounding box center [511, 53] width 41 height 19
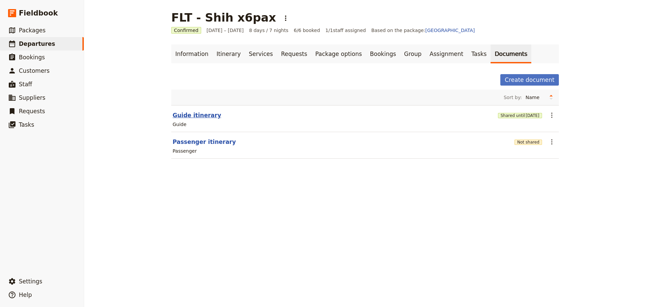
click at [182, 115] on button "Guide itinerary" at bounding box center [197, 115] width 48 height 8
select select "STAFF"
select select "RUN_SHEET"
select select "DEFAULT"
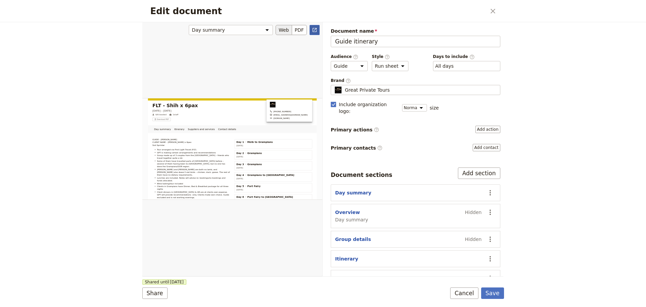
click at [314, 28] on icon "Open full preview" at bounding box center [315, 30] width 4 height 4
click at [459, 289] on button "Cancel" at bounding box center [464, 292] width 28 height 11
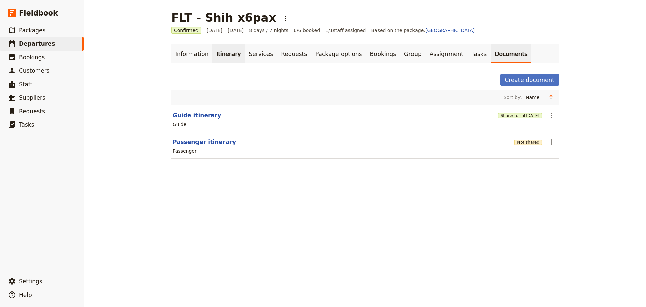
click at [213, 53] on link "Itinerary" at bounding box center [228, 53] width 32 height 19
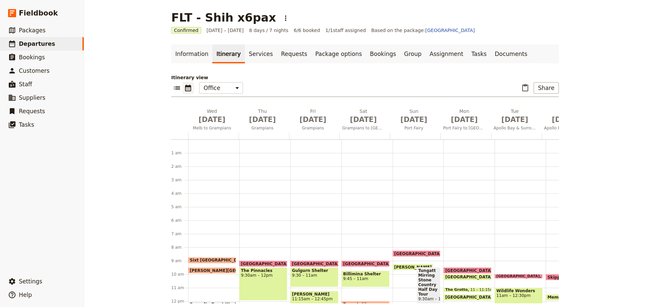
scroll to position [87, 0]
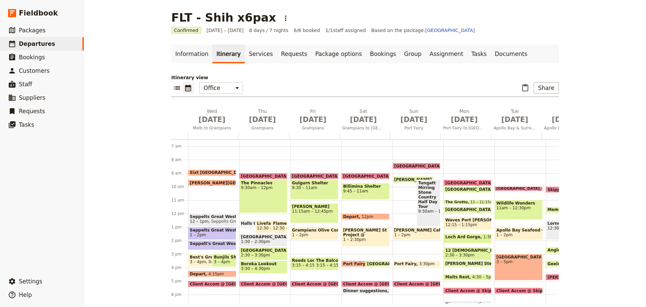
click at [200, 282] on span "Client Accom @ [GEOGRAPHIC_DATA]" at bounding box center [233, 283] width 87 height 4
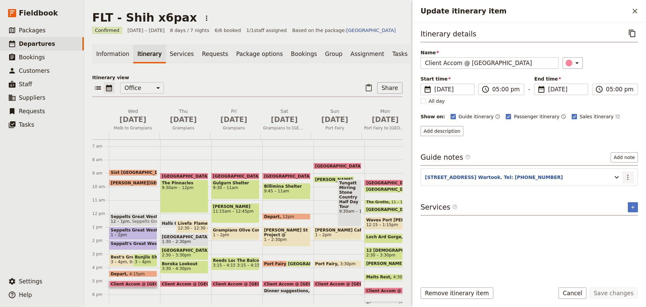
click at [629, 177] on icon "Actions" at bounding box center [628, 177] width 8 height 8
click at [621, 192] on span "Edit note" at bounding box center [613, 191] width 31 height 7
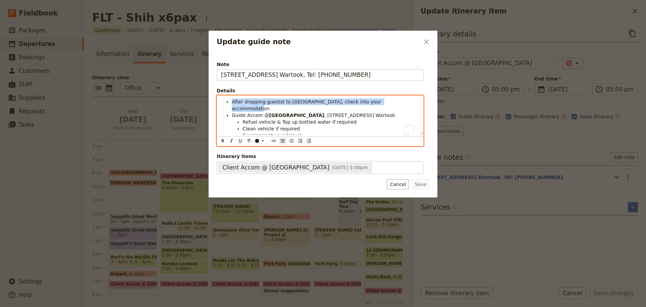
drag, startPoint x: 396, startPoint y: 103, endPoint x: 206, endPoint y: 104, distance: 190.5
click at [206, 306] on div "Update guide note ​ Note [STREET_ADDRESS] Wartook. Tel: [PHONE_NUMBER] Details …" at bounding box center [323, 307] width 646 height 0
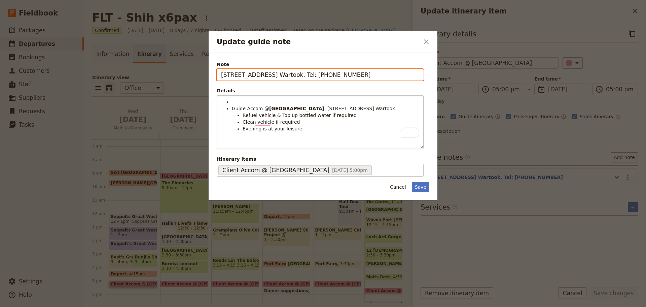
drag, startPoint x: 378, startPoint y: 73, endPoint x: 184, endPoint y: 74, distance: 193.2
click at [184, 306] on div "Update guide note ​ Note [STREET_ADDRESS] Wartook. Tel: [PHONE_NUMBER] Details …" at bounding box center [323, 307] width 646 height 0
paste input "After dropping guestst to [GEOGRAPHIC_DATA], check into your accommodation"
type input "After dropping guestst to [GEOGRAPHIC_DATA], check into your accommodation"
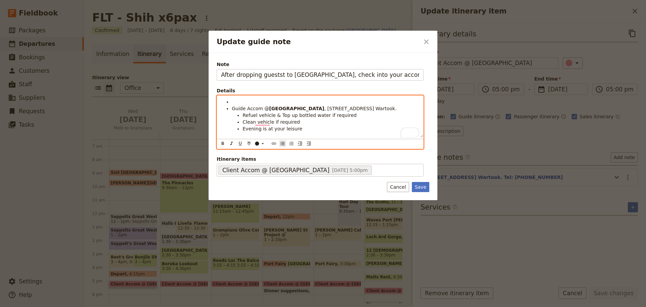
click at [232, 111] on span "Guide Accom @" at bounding box center [250, 108] width 37 height 5
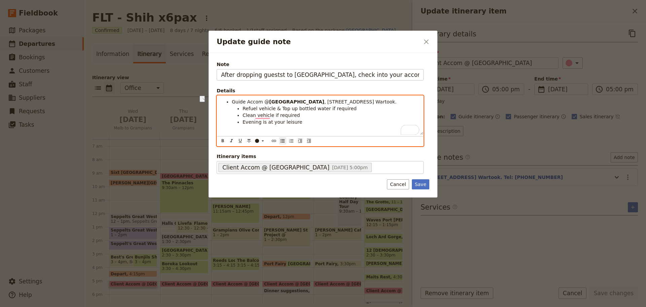
drag, startPoint x: 382, startPoint y: 104, endPoint x: 321, endPoint y: 104, distance: 60.6
click at [321, 104] on li "Guide Accom @ [GEOGRAPHIC_DATA] , [STREET_ADDRESS] Wartook." at bounding box center [325, 101] width 187 height 7
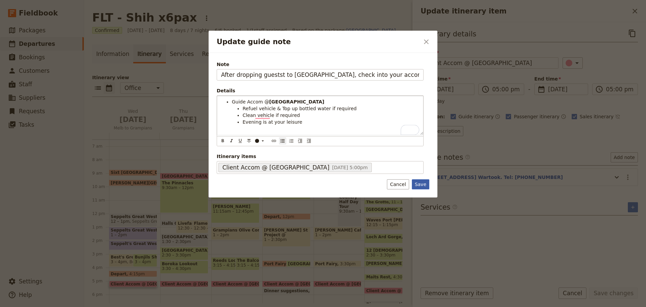
click at [423, 182] on button "Save" at bounding box center [420, 184] width 17 height 10
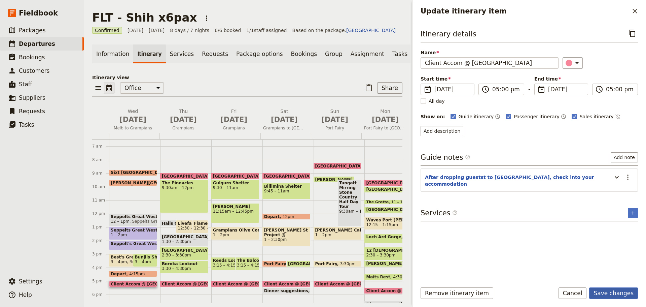
click at [605, 291] on button "Save changes" at bounding box center [613, 292] width 49 height 11
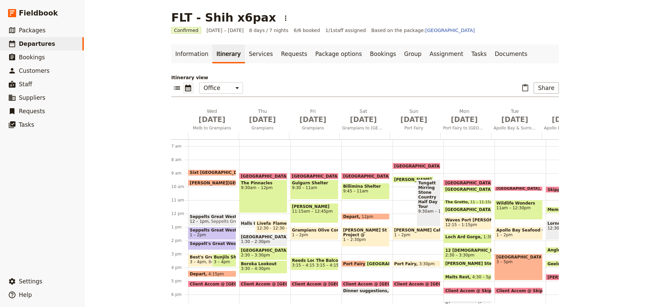
click at [206, 281] on span "Client Accom @ [GEOGRAPHIC_DATA]" at bounding box center [233, 283] width 87 height 4
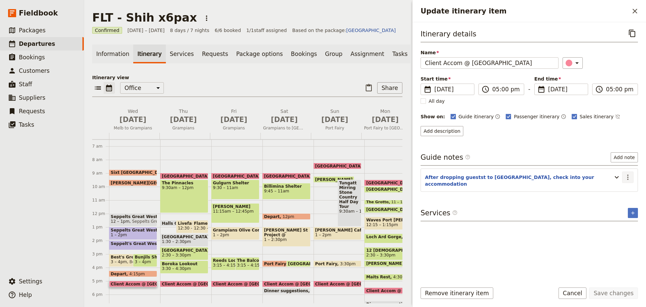
click at [628, 177] on icon "Actions" at bounding box center [628, 177] width 8 height 8
click at [618, 194] on span "Edit note" at bounding box center [608, 191] width 21 height 7
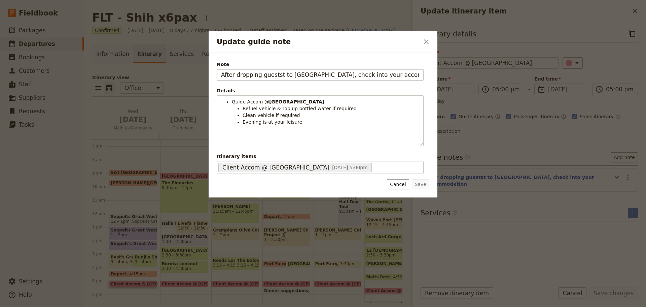
click at [279, 76] on input "After dropping guestst to [GEOGRAPHIC_DATA], check into your accommodation" at bounding box center [320, 74] width 207 height 11
type input "After dropping guests to [GEOGRAPHIC_DATA], check into your accommodation"
drag, startPoint x: 419, startPoint y: 184, endPoint x: 549, endPoint y: 242, distance: 142.4
click at [419, 184] on button "Save" at bounding box center [420, 184] width 17 height 10
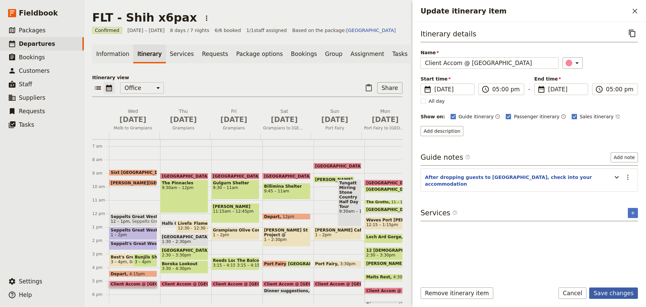
click at [601, 289] on button "Save changes" at bounding box center [613, 292] width 49 height 11
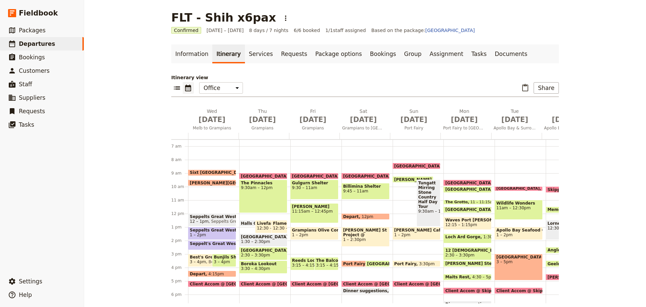
click at [269, 282] on span "Client Accom @ [GEOGRAPHIC_DATA]" at bounding box center [284, 283] width 87 height 4
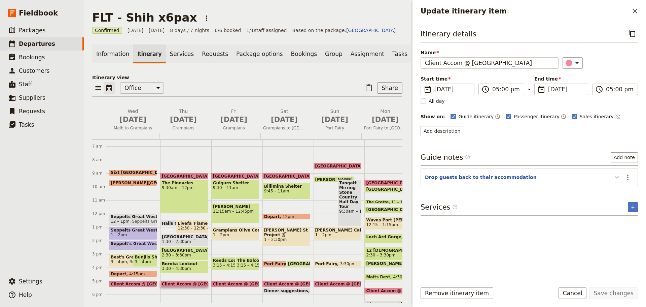
click at [619, 181] on icon "Update itinerary item" at bounding box center [617, 177] width 8 height 8
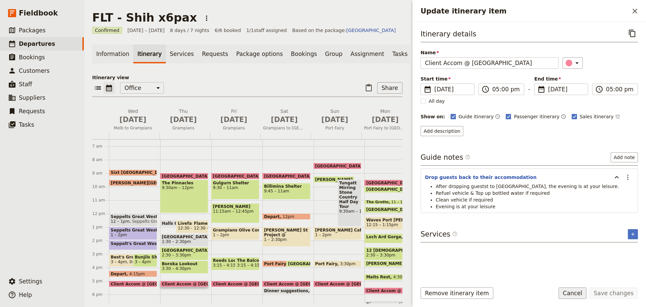
click at [575, 289] on button "Cancel" at bounding box center [573, 292] width 28 height 11
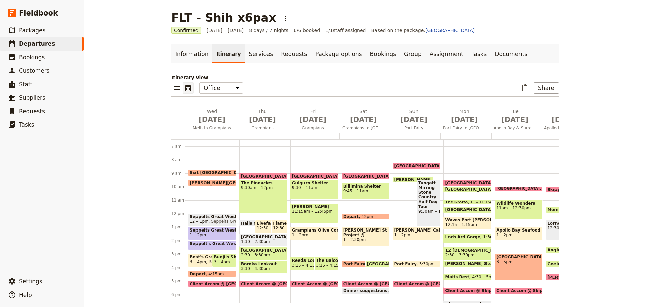
click at [318, 282] on span "Client Accom @ [GEOGRAPHIC_DATA]" at bounding box center [335, 283] width 87 height 4
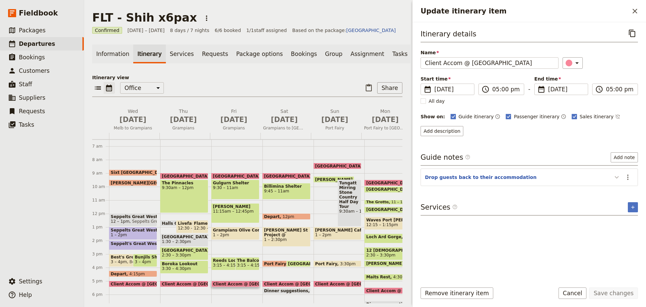
click at [617, 174] on icon "Update itinerary item" at bounding box center [617, 177] width 8 height 8
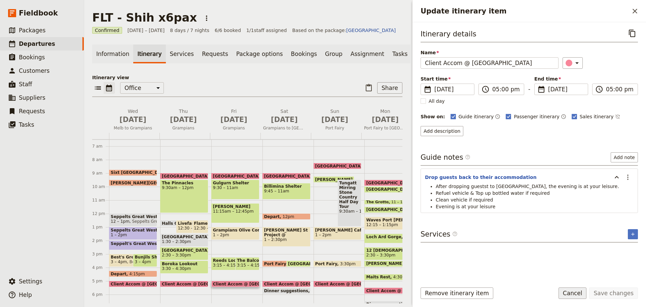
click at [576, 292] on button "Cancel" at bounding box center [573, 292] width 28 height 11
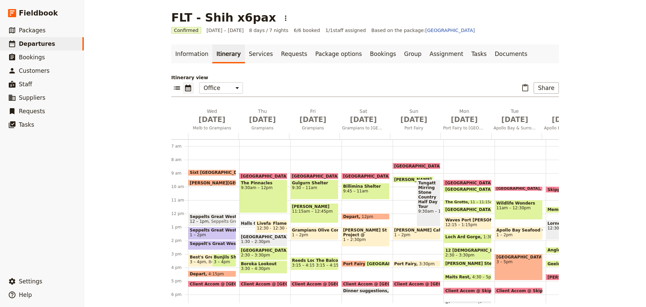
click at [401, 282] on span "Client Accom @ [GEOGRAPHIC_DATA]" at bounding box center [437, 283] width 87 height 4
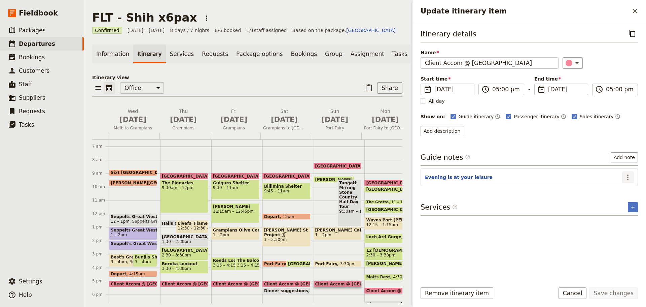
click at [629, 176] on icon "Actions" at bounding box center [628, 177] width 8 height 8
click at [623, 188] on span "Edit note" at bounding box center [613, 191] width 31 height 7
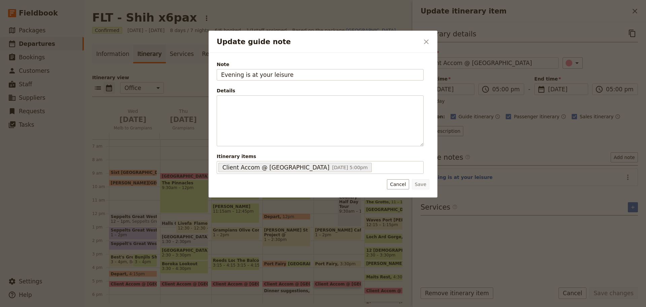
drag, startPoint x: 295, startPoint y: 75, endPoint x: 168, endPoint y: 66, distance: 126.8
click at [168, 306] on div "Update guide note ​ Note Evening is at your leisure Details ​ ​ ​ ​ ​ ​ ​ ​ ​ ​…" at bounding box center [323, 307] width 646 height 0
type input "Drop guests to [GEOGRAPHIC_DATA], [GEOGRAPHIC_DATA]"
click at [423, 181] on button "Save" at bounding box center [420, 184] width 17 height 10
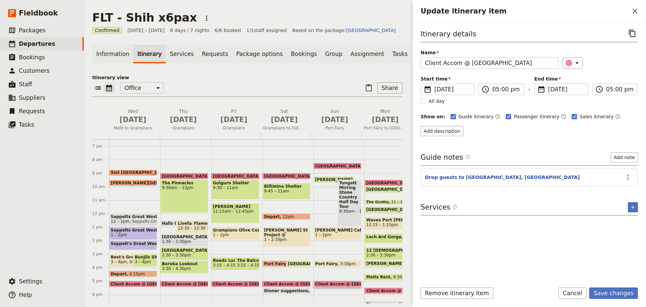
click at [232, 286] on span "Client Accom @ [GEOGRAPHIC_DATA]" at bounding box center [256, 283] width 87 height 4
click at [628, 176] on icon "Actions" at bounding box center [627, 176] width 1 height 5
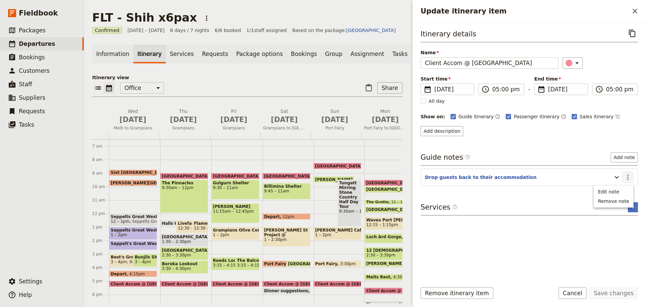
click at [620, 186] on ul "Edit note Remove note" at bounding box center [614, 196] width 40 height 22
click at [618, 191] on span "Edit note" at bounding box center [608, 191] width 21 height 7
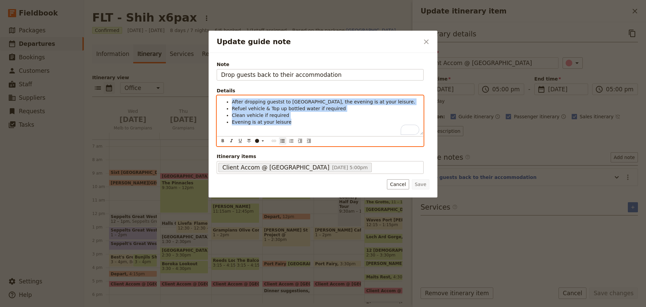
drag, startPoint x: 281, startPoint y: 119, endPoint x: 230, endPoint y: 100, distance: 54.1
click at [230, 100] on ul "After dropping guestst to [GEOGRAPHIC_DATA], the evening is at your leisure. Re…" at bounding box center [320, 111] width 198 height 27
click at [294, 131] on div "After dropping guestst to [GEOGRAPHIC_DATA], the evening is at your leisure. Re…" at bounding box center [320, 115] width 206 height 39
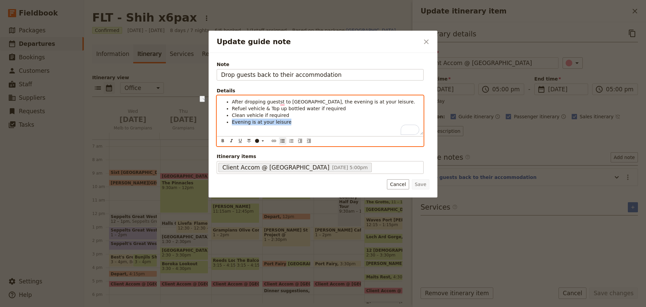
drag, startPoint x: 285, startPoint y: 123, endPoint x: 232, endPoint y: 124, distance: 52.8
click at [232, 124] on li "Evening is at your leisure" at bounding box center [325, 121] width 187 height 7
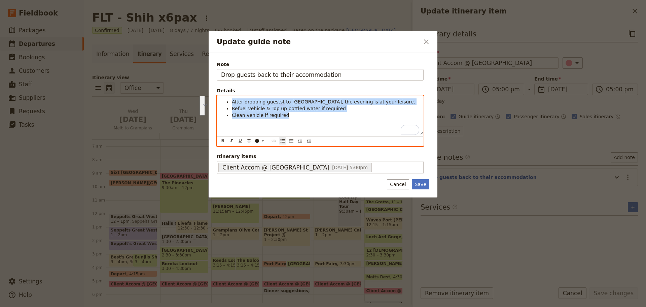
drag, startPoint x: 246, startPoint y: 118, endPoint x: 224, endPoint y: 101, distance: 27.1
click at [224, 101] on ul "After dropping guestst to [GEOGRAPHIC_DATA], the evening is at your leisure. Re…" at bounding box center [320, 108] width 198 height 20
click at [272, 107] on span "Refuel vehicle & Top up bottled water if required" at bounding box center [289, 108] width 114 height 5
drag, startPoint x: 298, startPoint y: 114, endPoint x: 228, endPoint y: 103, distance: 70.9
click at [228, 103] on ul "After dropping guestst to [GEOGRAPHIC_DATA], the evening is at your leisure. Re…" at bounding box center [320, 108] width 198 height 20
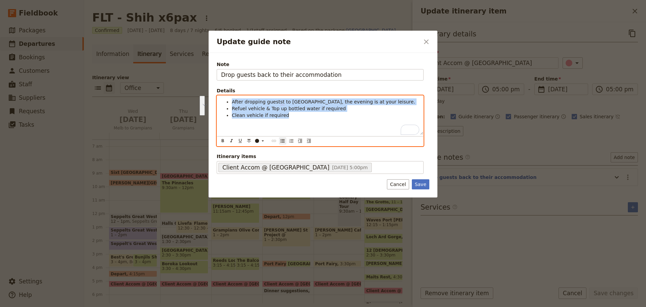
copy ul "After dropping guestst to [GEOGRAPHIC_DATA], the evening is at your leisure. Re…"
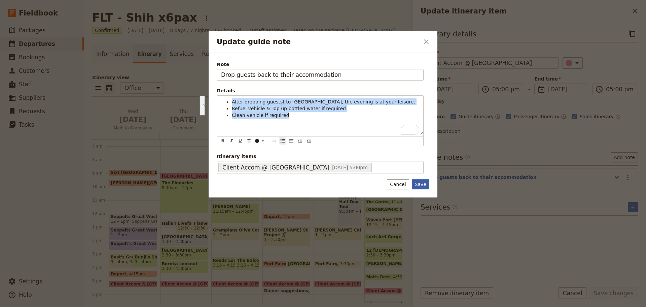
click at [421, 184] on button "Save" at bounding box center [420, 184] width 17 height 10
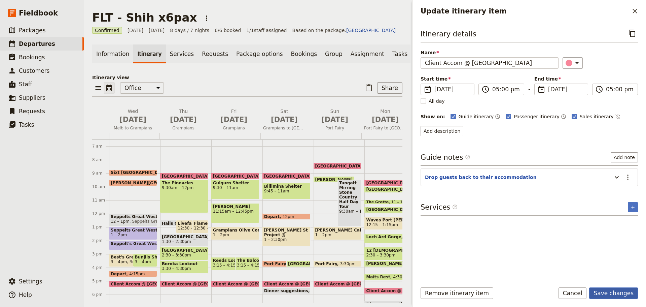
click at [614, 292] on button "Save changes" at bounding box center [613, 292] width 49 height 11
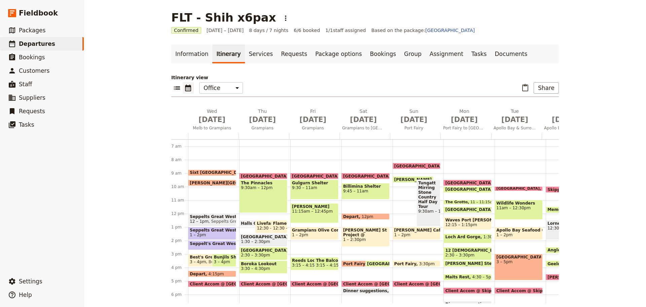
click at [354, 282] on span "Client Accom @ [GEOGRAPHIC_DATA]" at bounding box center [386, 283] width 87 height 4
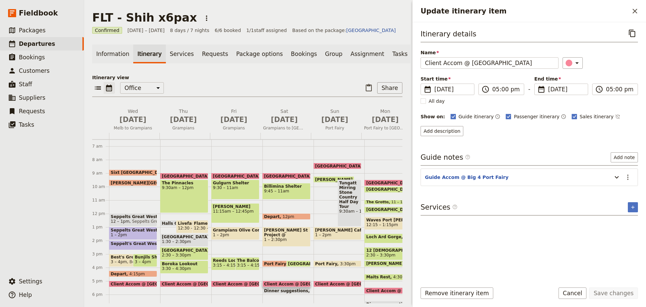
drag, startPoint x: 628, startPoint y: 175, endPoint x: 625, endPoint y: 184, distance: 9.2
click at [628, 175] on icon "Actions" at bounding box center [627, 176] width 1 height 5
click at [622, 191] on span "Edit note" at bounding box center [613, 191] width 31 height 7
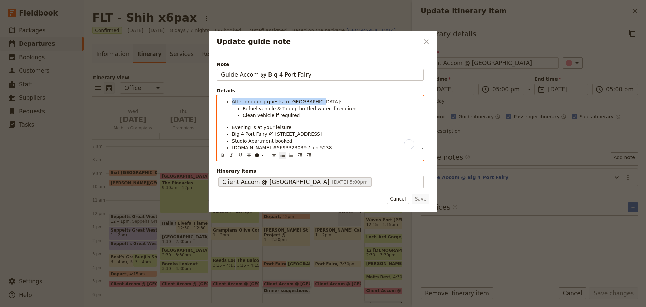
drag, startPoint x: 330, startPoint y: 100, endPoint x: 188, endPoint y: 103, distance: 141.7
click at [188, 306] on div "Update guide note ​ Note Guide Accom @ Big 4 Port Fairy Details After dropping …" at bounding box center [323, 307] width 646 height 0
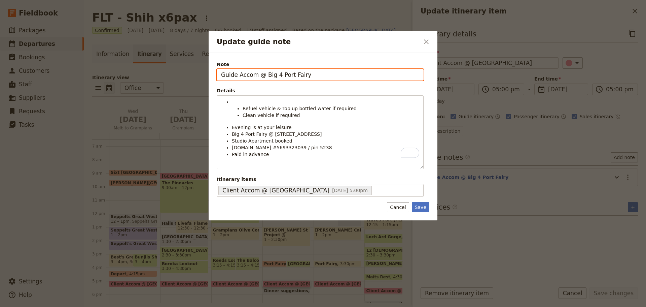
drag, startPoint x: 311, startPoint y: 77, endPoint x: 191, endPoint y: 74, distance: 119.5
click at [191, 306] on div "Update guide note ​ Note Guide Accom @ Big 4 Port Fairy Details Refuel vehicle …" at bounding box center [323, 307] width 646 height 0
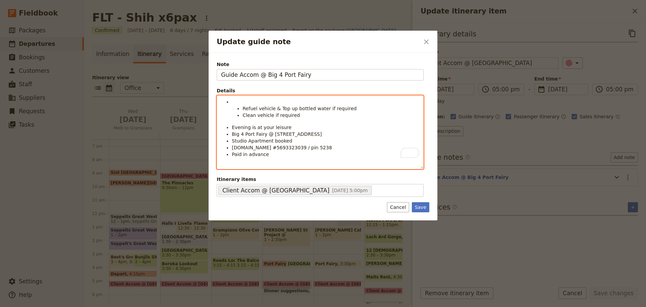
click at [260, 101] on li "To enrich screen reader interactions, please activate Accessibility in Grammarl…" at bounding box center [325, 101] width 187 height 7
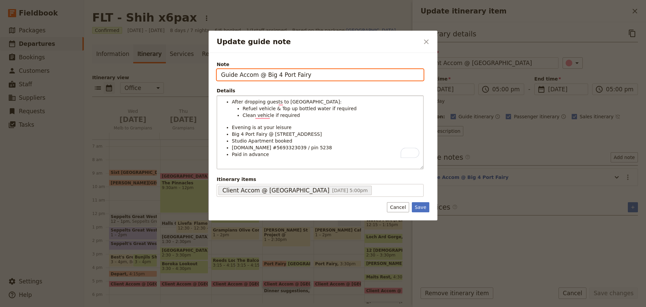
drag, startPoint x: 312, startPoint y: 76, endPoint x: 201, endPoint y: 78, distance: 110.7
click at [201, 306] on div "Update guide note ​ Note Guide Accom @ Big 4 Port Fairy Details After dropping …" at bounding box center [323, 307] width 646 height 0
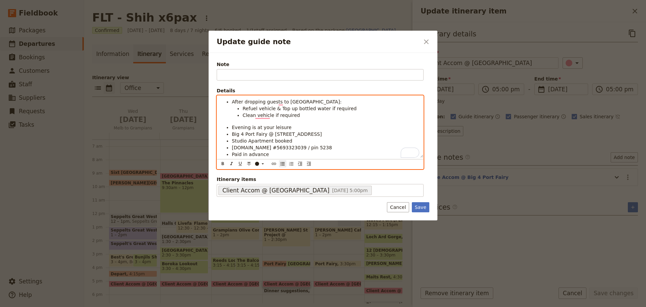
click at [230, 130] on ul "After dropping guests to [GEOGRAPHIC_DATA]: Refuel vehicle & Top up bottled wat…" at bounding box center [320, 127] width 198 height 59
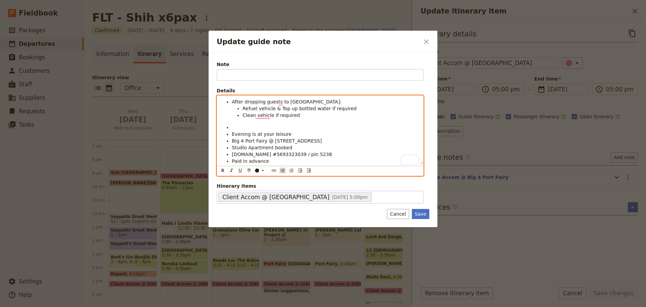
click at [234, 128] on li "To enrich screen reader interactions, please activate Accessibility in Grammarl…" at bounding box center [325, 127] width 187 height 7
drag, startPoint x: 316, startPoint y: 101, endPoint x: 224, endPoint y: 100, distance: 92.2
click at [224, 100] on ul "After dropping guests to Drift House: Refuel vehicle & Top up bottled water if …" at bounding box center [320, 131] width 198 height 66
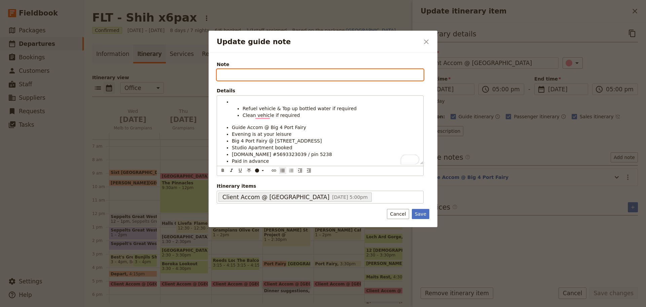
click at [250, 76] on input "Note" at bounding box center [320, 74] width 207 height 11
paste input "After dropping guests to [GEOGRAPHIC_DATA]:"
type input "After dropping guests to [GEOGRAPHIC_DATA]:"
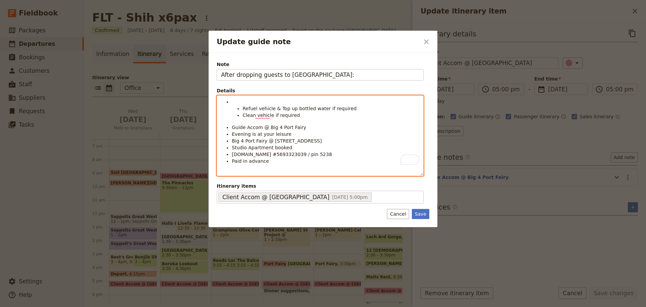
click at [240, 103] on li "To enrich screen reader interactions, please activate Accessibility in Grammarl…" at bounding box center [325, 101] width 187 height 7
click at [251, 100] on li "the Refuel vehicle & Top up bottled water if required Clean the vehicle if requ…" at bounding box center [325, 108] width 187 height 20
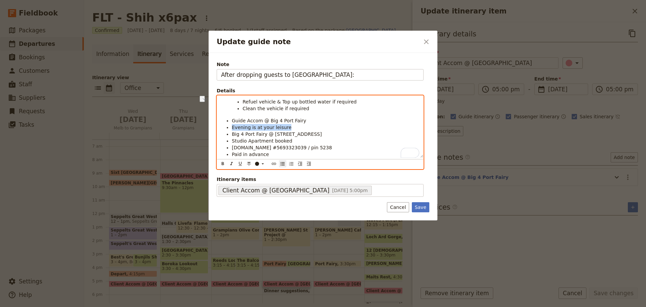
drag, startPoint x: 289, startPoint y: 129, endPoint x: 222, endPoint y: 128, distance: 66.6
click at [222, 128] on ul "Refuel vehicle & Top up bottled water if required Clean the vehicle if required…" at bounding box center [320, 127] width 198 height 59
drag, startPoint x: 301, startPoint y: 134, endPoint x: 229, endPoint y: 134, distance: 71.7
click at [229, 134] on ul "Refuel vehicle & Top up bottled water if required Clean the vehicle if required…" at bounding box center [320, 127] width 198 height 59
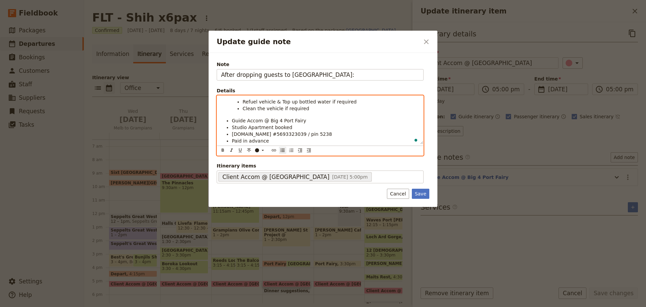
click at [275, 142] on li "Paid in advance" at bounding box center [325, 140] width 187 height 7
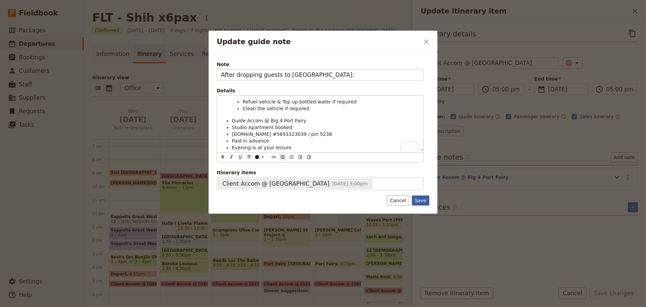
click at [417, 198] on button "Save" at bounding box center [420, 200] width 17 height 10
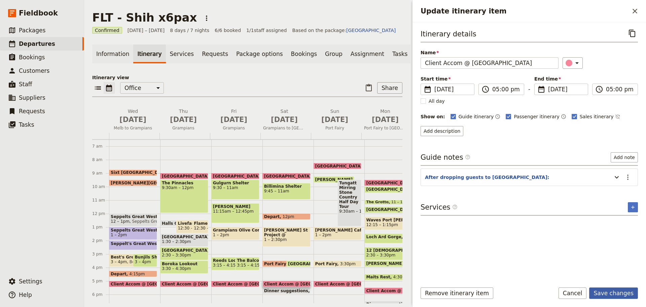
click at [601, 295] on button "Save changes" at bounding box center [613, 292] width 49 height 11
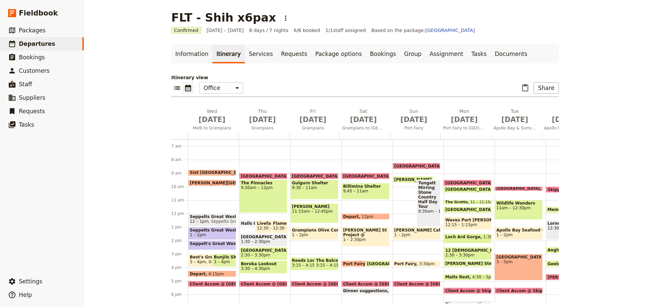
click at [213, 283] on span "Client Accom @ [GEOGRAPHIC_DATA]" at bounding box center [233, 283] width 87 height 4
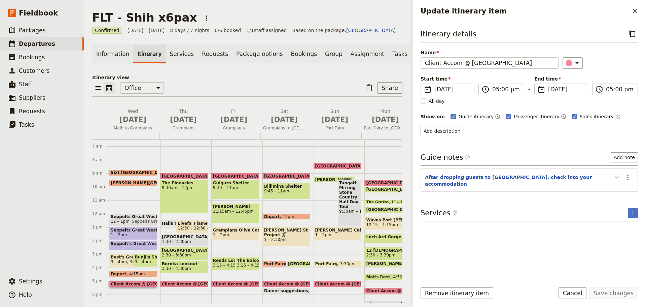
click at [619, 177] on icon "Update itinerary item" at bounding box center [617, 177] width 8 height 8
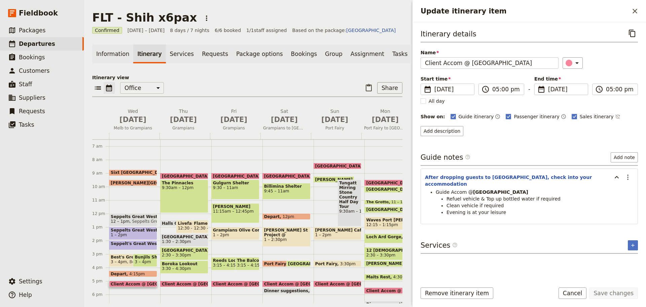
click at [514, 209] on li "Evening is at your leisure" at bounding box center [540, 212] width 187 height 7
drag, startPoint x: 551, startPoint y: 191, endPoint x: 592, endPoint y: 190, distance: 40.4
click at [552, 195] on li "Refuel vehicle & Top up bottled water if required" at bounding box center [540, 198] width 187 height 7
click at [628, 176] on icon "Actions" at bounding box center [628, 177] width 8 height 8
click at [624, 191] on span "Edit note" at bounding box center [613, 191] width 31 height 7
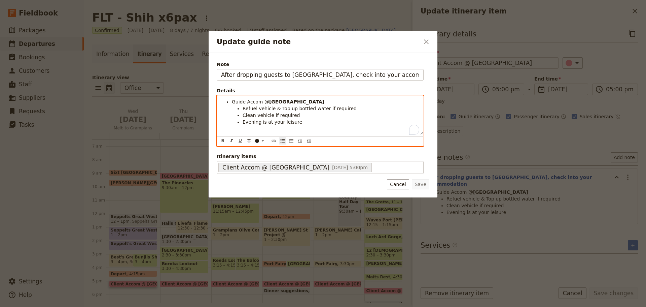
click at [241, 109] on ul "Refuel vehicle & Top up bottled water if required Clean vehicle if required Eve…" at bounding box center [325, 115] width 187 height 20
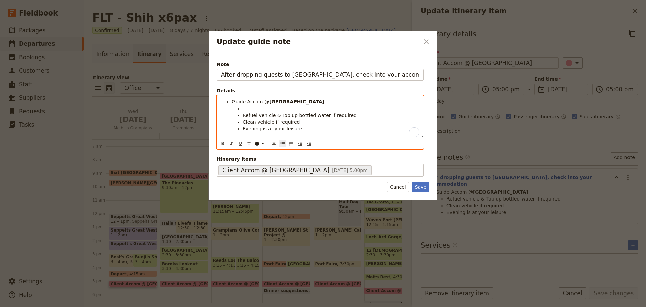
click at [249, 108] on li "To enrich screen reader interactions, please activate Accessibility in Grammarl…" at bounding box center [331, 108] width 177 height 7
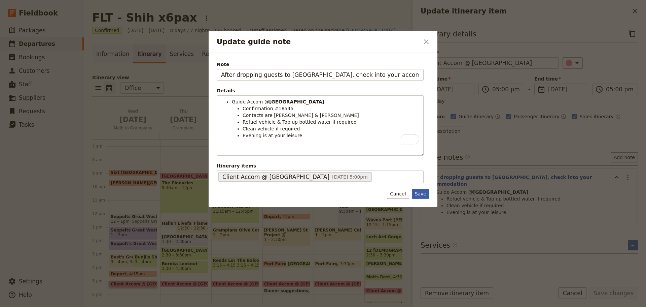
click at [422, 194] on button "Save" at bounding box center [420, 193] width 17 height 10
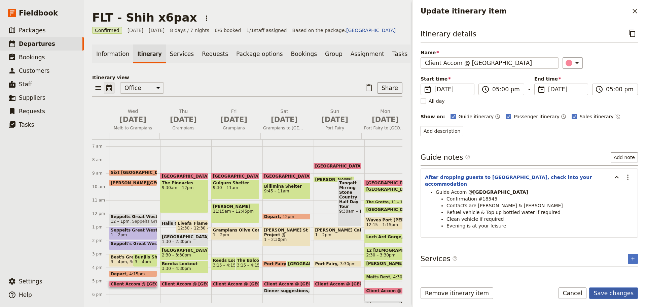
click at [628, 291] on button "Save changes" at bounding box center [613, 292] width 49 height 11
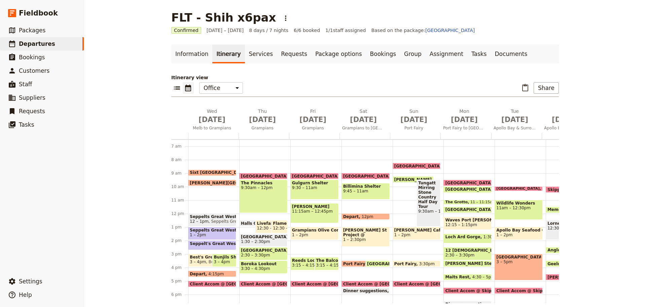
click at [370, 262] on span "[GEOGRAPHIC_DATA]" at bounding box center [392, 263] width 50 height 4
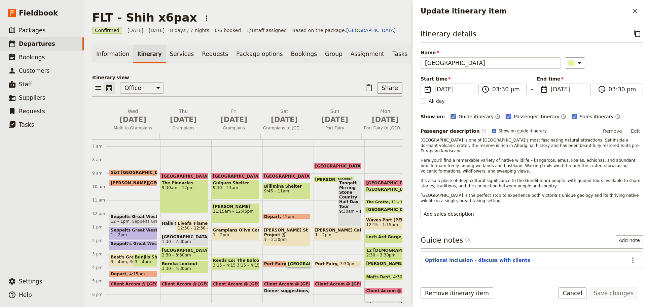
click at [492, 129] on rect "Update itinerary item" at bounding box center [494, 131] width 4 height 4
click at [492, 128] on input "Show on guide itinerary" at bounding box center [492, 128] width 0 height 0
checkbox input "false"
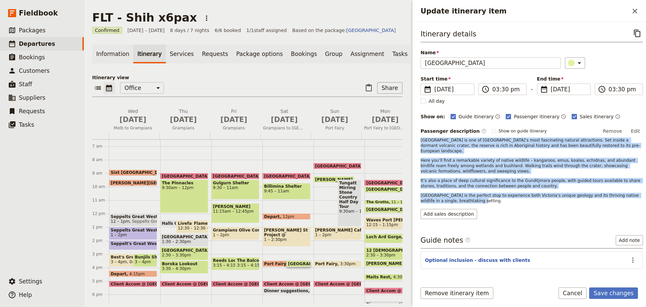
drag, startPoint x: 456, startPoint y: 192, endPoint x: 414, endPoint y: 139, distance: 67.4
click at [414, 139] on div "Itinerary details ​ Name [GEOGRAPHIC_DATA] ​ Start time ​ [DATE] [DATE] [DATE] …" at bounding box center [530, 149] width 234 height 255
copy div "[GEOGRAPHIC_DATA] is one of [GEOGRAPHIC_DATA]’s most fascinating natural attrac…"
click at [629, 256] on icon "Actions" at bounding box center [633, 260] width 8 height 8
click at [623, 268] on span "Edit note" at bounding box center [613, 269] width 31 height 7
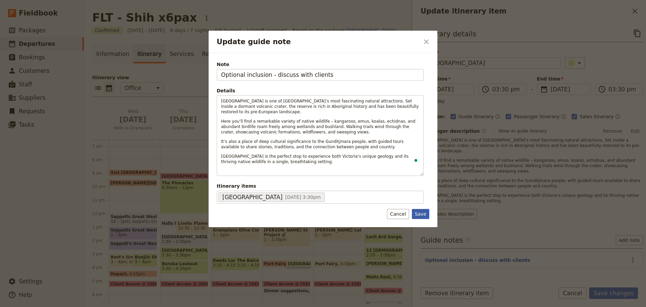
click at [422, 214] on button "Save" at bounding box center [420, 214] width 17 height 10
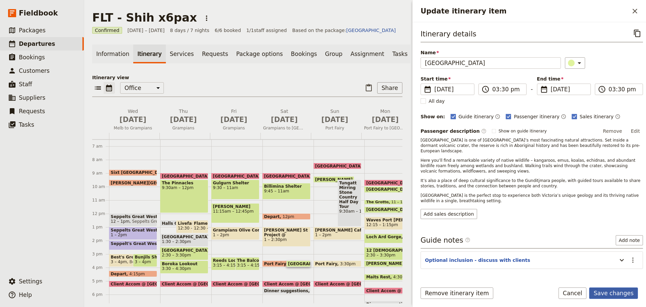
click at [619, 294] on button "Save changes" at bounding box center [613, 292] width 49 height 11
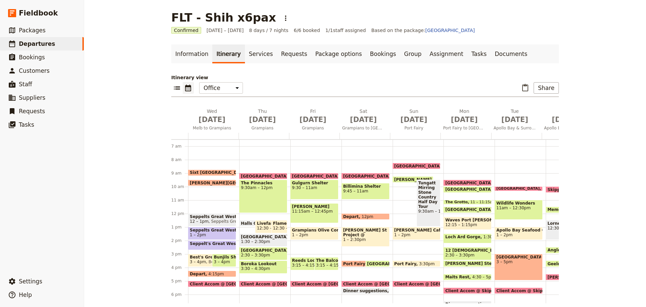
click at [352, 283] on span "Client Accom @ [GEOGRAPHIC_DATA]" at bounding box center [386, 283] width 87 height 4
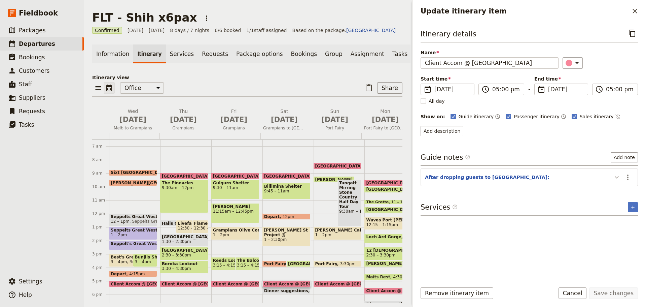
click at [619, 176] on icon "Update itinerary item" at bounding box center [617, 177] width 8 height 8
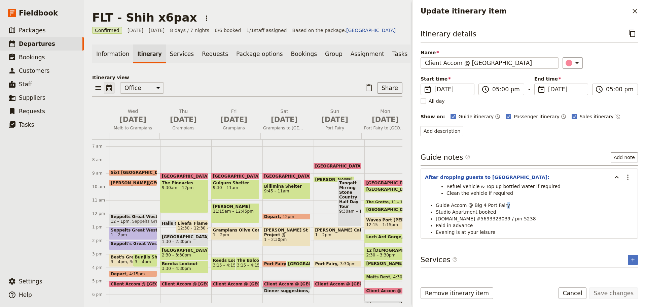
drag, startPoint x: 503, startPoint y: 205, endPoint x: 508, endPoint y: 203, distance: 6.2
click at [501, 205] on li "Guide Accom @ Big 4 Port Fairy" at bounding box center [535, 205] width 198 height 7
click at [630, 177] on icon "Actions" at bounding box center [628, 177] width 8 height 8
click at [624, 191] on span "Edit note" at bounding box center [613, 191] width 31 height 7
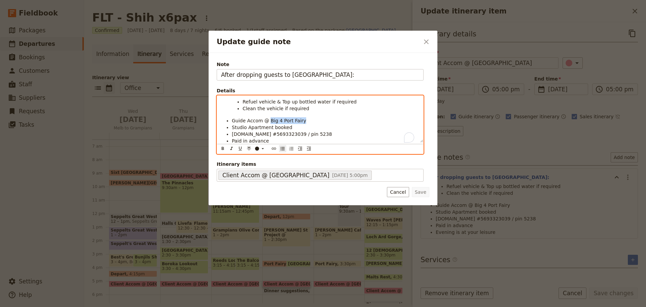
drag, startPoint x: 302, startPoint y: 121, endPoint x: 267, endPoint y: 122, distance: 35.0
click at [267, 122] on li "Guide Accom @ Big 4 Port Fairy" at bounding box center [325, 120] width 187 height 7
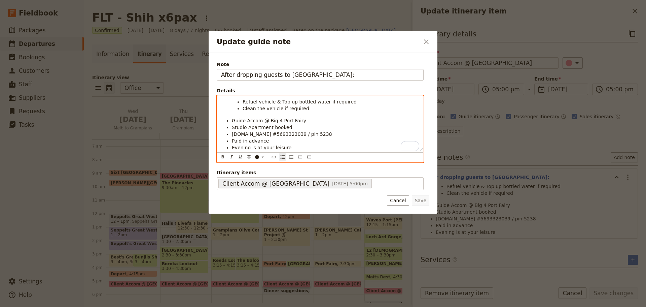
click at [218, 156] on div "​ ​ ​ ​ ​ ​ ​ ​ ​ ​" at bounding box center [320, 157] width 206 height 10
drag, startPoint x: 300, startPoint y: 123, endPoint x: 266, endPoint y: 122, distance: 34.0
click at [266, 122] on li "Guide Accom @ Big 4 Port Fairy" at bounding box center [325, 120] width 187 height 7
click at [220, 156] on icon "Format bold" at bounding box center [222, 156] width 5 height 5
click at [231, 128] on ul "Refuel vehicle & Top up bottled water if required Clean the vehicle if required…" at bounding box center [320, 124] width 198 height 52
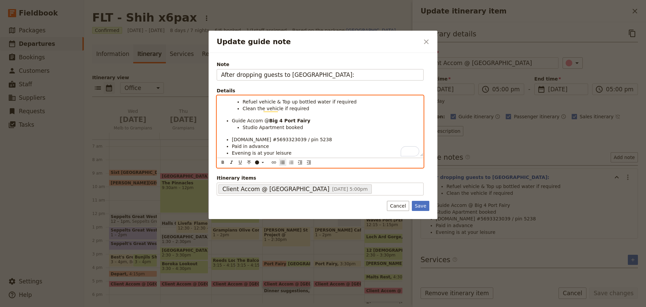
click at [232, 139] on ul "Refuel vehicle & Top up bottled water if required Clean the vehicle if required…" at bounding box center [320, 127] width 198 height 58
click at [231, 145] on ul "Refuel vehicle & Top up bottled water if required Clean the vehicle if required…" at bounding box center [320, 127] width 198 height 58
click at [231, 151] on ul "Refuel vehicle & Top up bottled water if required Clean the vehicle if required…" at bounding box center [320, 127] width 198 height 58
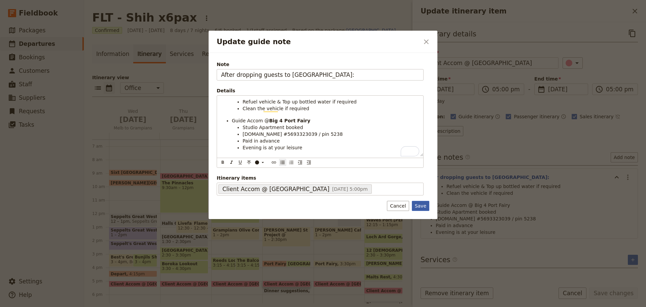
click at [418, 206] on button "Save" at bounding box center [420, 206] width 17 height 10
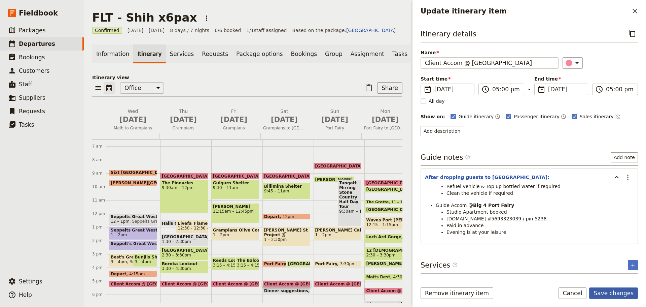
click at [603, 289] on button "Save changes" at bounding box center [613, 292] width 49 height 11
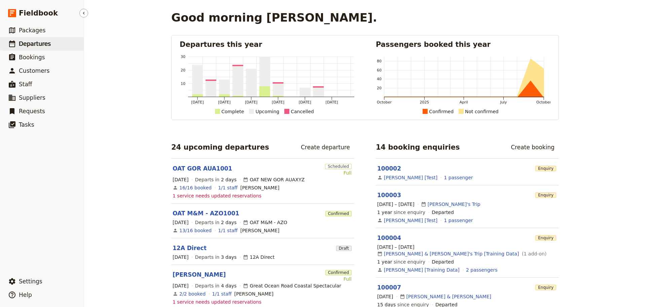
click at [53, 44] on link "​ Departures" at bounding box center [42, 43] width 84 height 13
